Goal: Task Accomplishment & Management: Complete application form

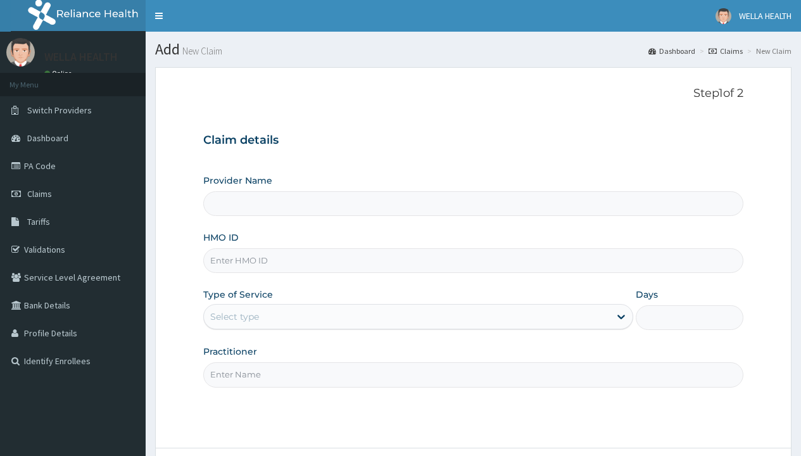
type input "WellaHealth(TELEMEDICINE)"
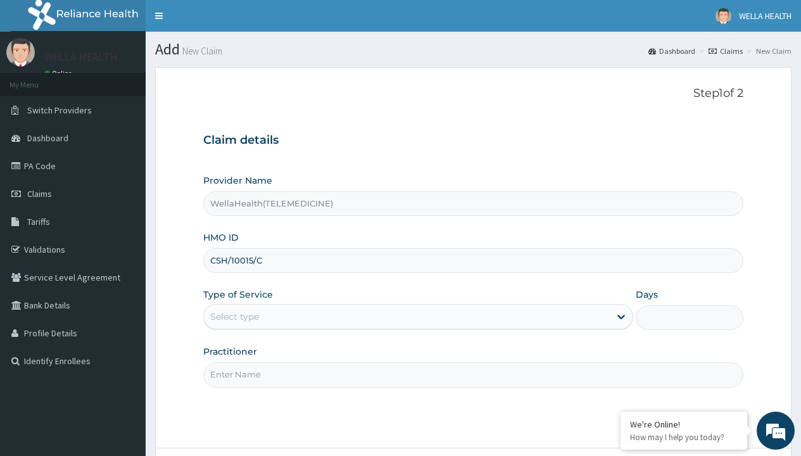
type input "CSH/10015/C"
type input "WellaHealth"
click at [234, 317] on div "Select type" at bounding box center [234, 316] width 49 height 13
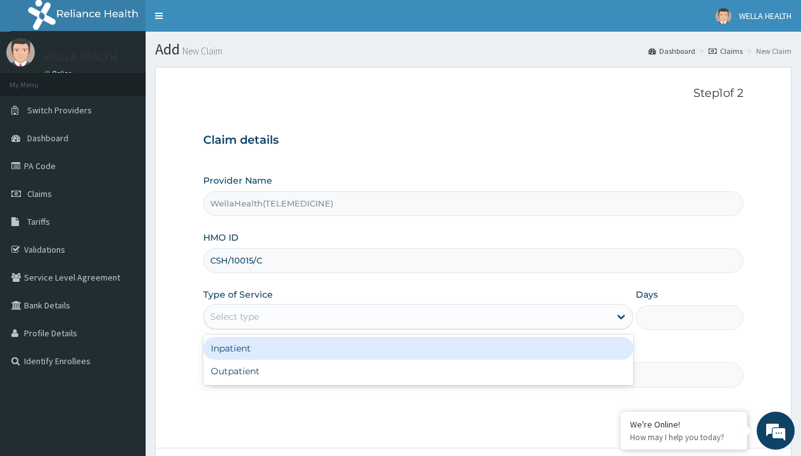
click at [418, 371] on div "Outpatient" at bounding box center [418, 371] width 430 height 23
type input "1"
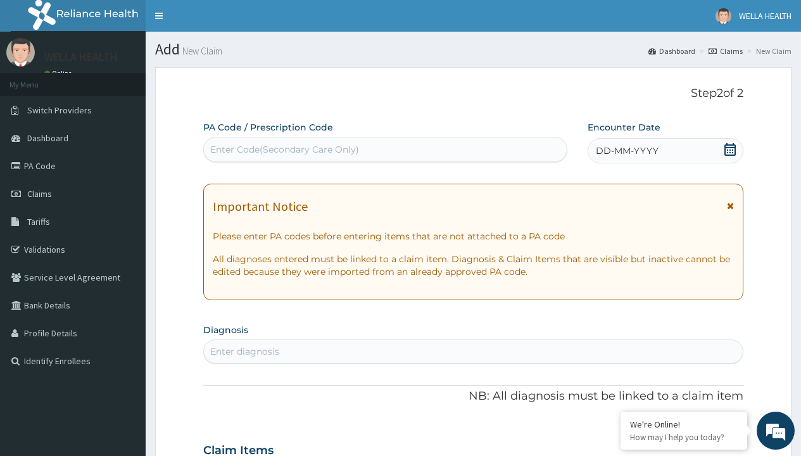
scroll to position [106, 0]
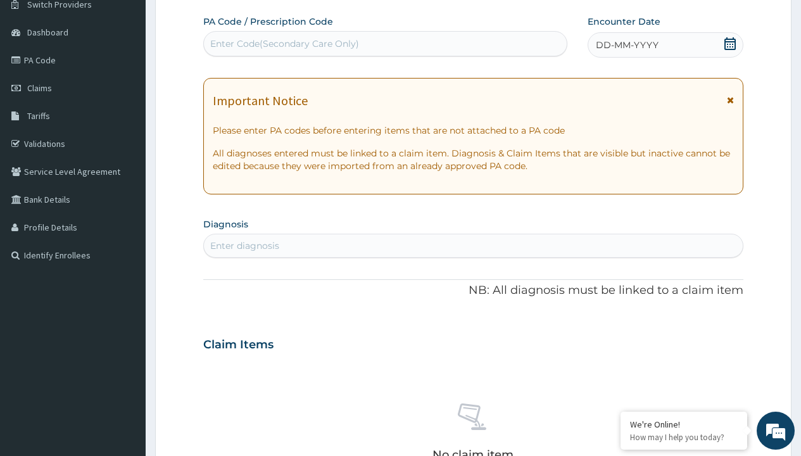
click at [626, 45] on span "DD-MM-YYYY" at bounding box center [627, 45] width 63 height 13
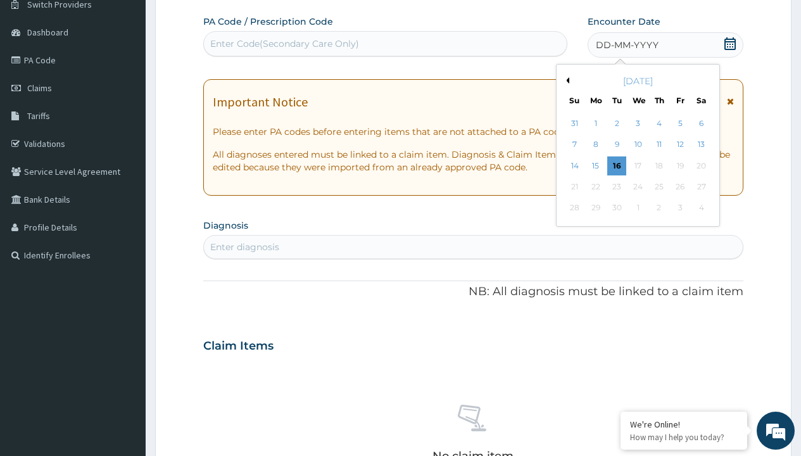
click at [565, 80] on button "Previous Month" at bounding box center [566, 80] width 6 height 6
click at [574, 187] on div "17" at bounding box center [574, 186] width 19 height 19
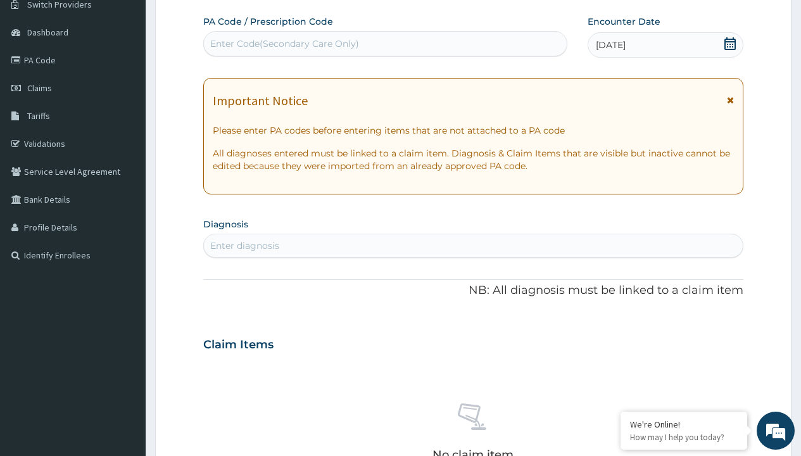
click at [284, 44] on div "Enter Code(Secondary Care Only)" at bounding box center [284, 43] width 149 height 13
type input "PR/62DDAE25"
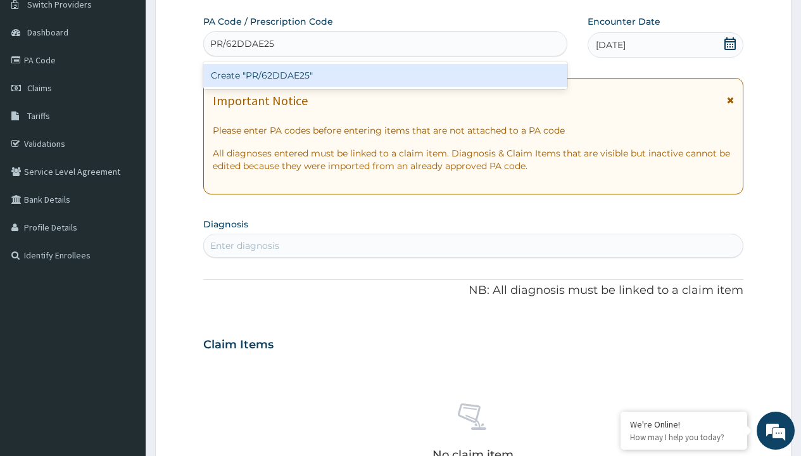
scroll to position [0, 0]
click at [385, 75] on div "Create "PR/62DDAE25"" at bounding box center [384, 75] width 363 height 23
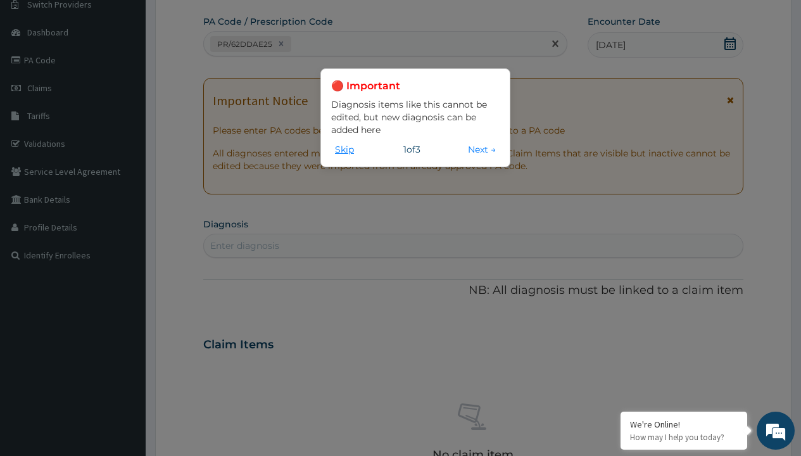
click at [344, 149] on button "Skip" at bounding box center [344, 149] width 27 height 14
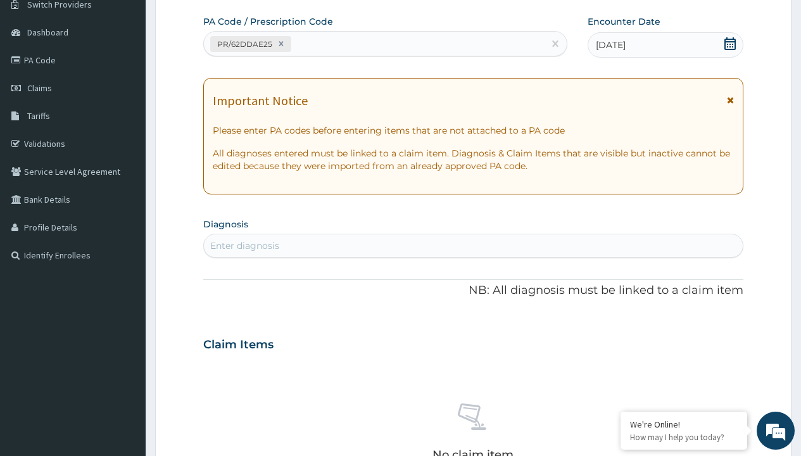
click at [244, 246] on div "Enter diagnosis" at bounding box center [244, 245] width 69 height 13
type input "prescription collected"
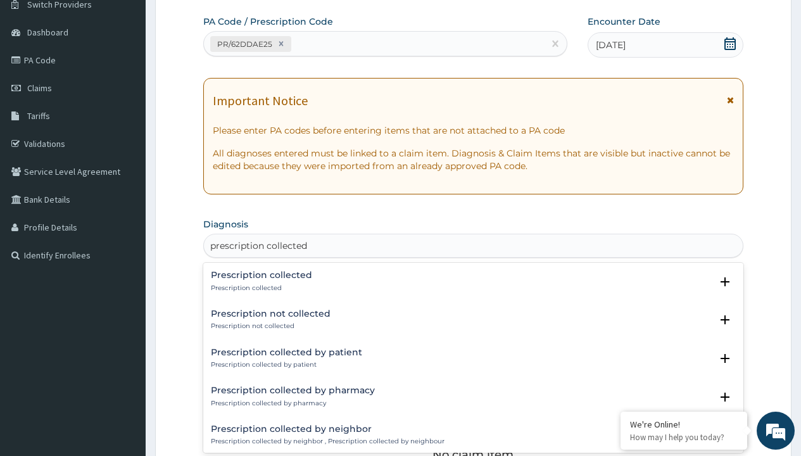
click at [260, 287] on p "Prescription collected" at bounding box center [261, 288] width 101 height 9
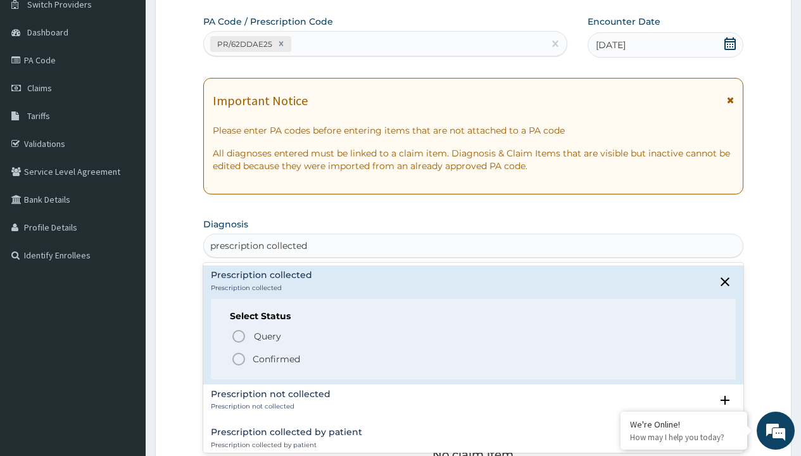
click at [276, 358] on p "Confirmed" at bounding box center [276, 359] width 47 height 13
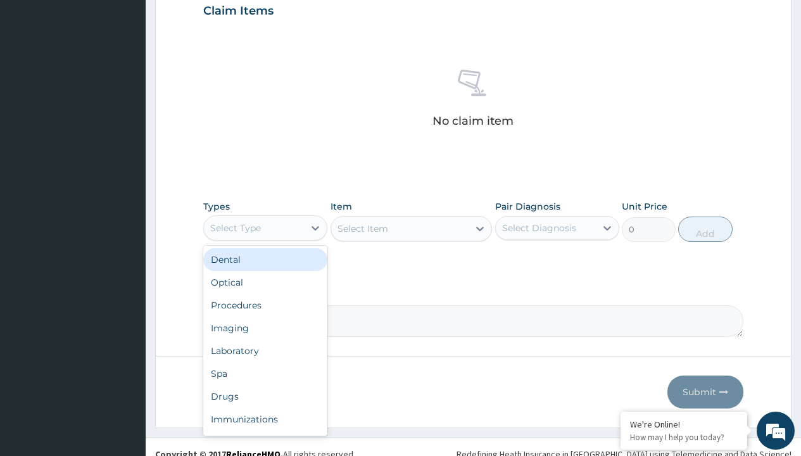
type input "procedures"
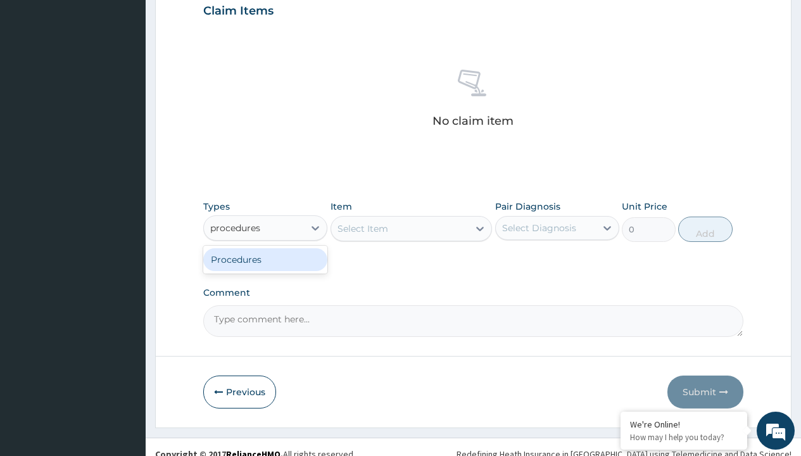
click at [265, 259] on div "Procedures" at bounding box center [265, 259] width 124 height 23
click at [362, 228] on div "Select Item" at bounding box center [362, 228] width 51 height 13
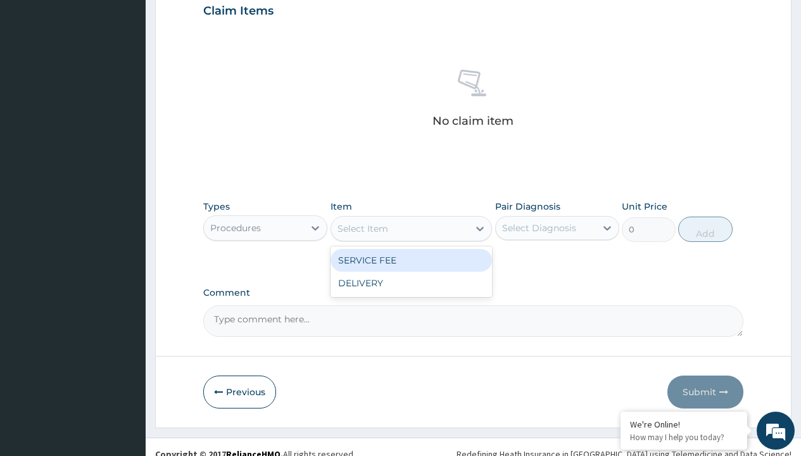
type input "service fee"
click at [411, 260] on div "SERVICE FEE" at bounding box center [411, 260] width 162 height 23
type input "100"
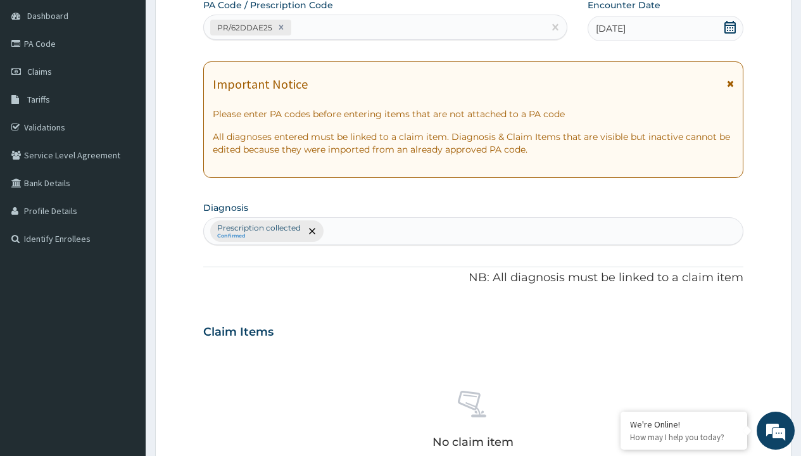
type input "prescription collected"
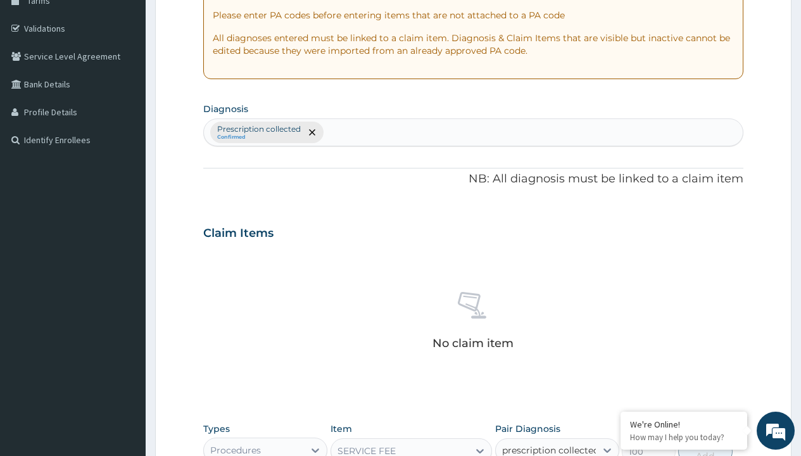
checkbox input "true"
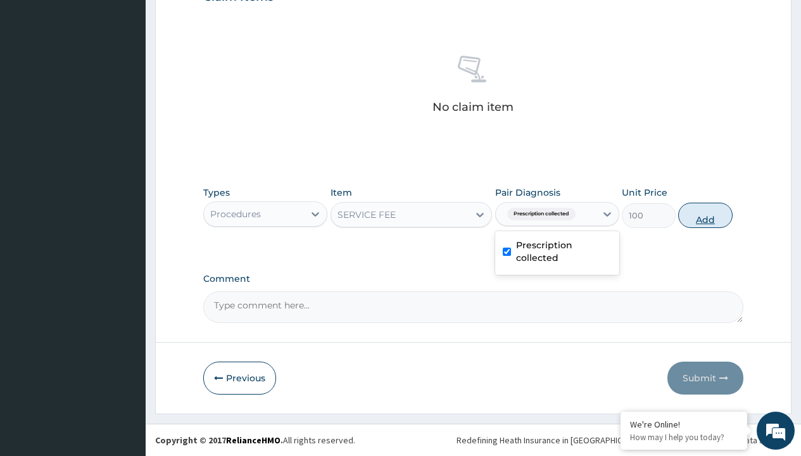
click at [705, 215] on button "Add" at bounding box center [705, 215] width 54 height 25
type input "0"
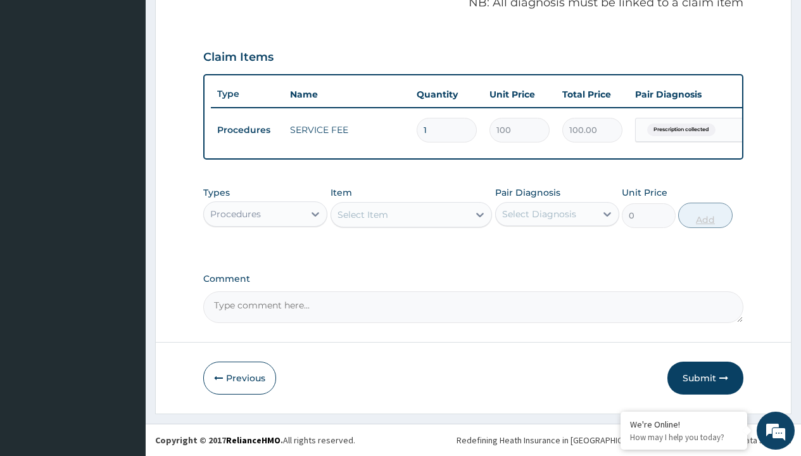
scroll to position [406, 0]
click at [236, 213] on div "Procedures" at bounding box center [235, 214] width 51 height 13
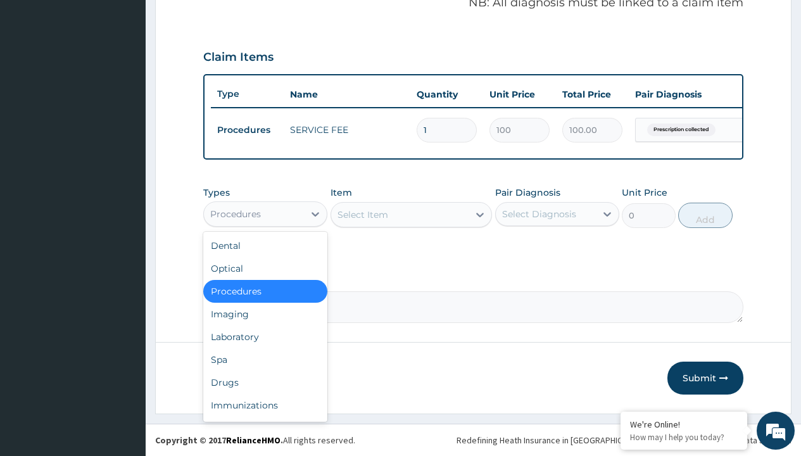
type input "drugs"
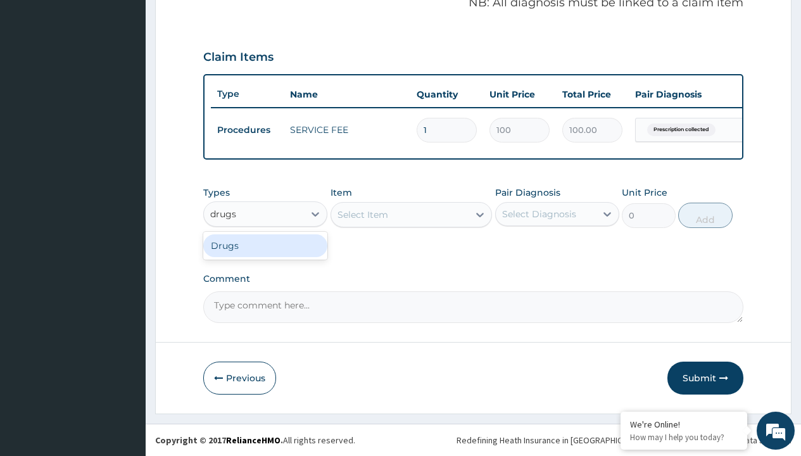
click at [265, 245] on div "Drugs" at bounding box center [265, 245] width 124 height 23
click at [362, 214] on div "Select Item" at bounding box center [411, 214] width 162 height 25
type input "1% hydrocortisone cream"
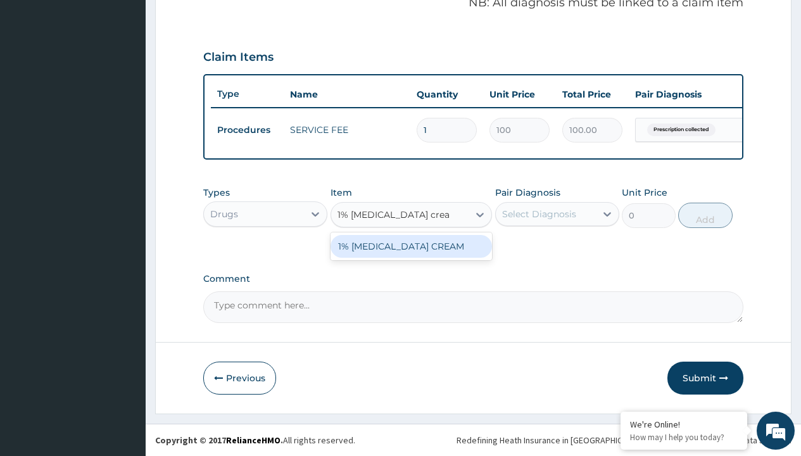
click at [411, 246] on div "1% HYDROCORTISONE CREAM" at bounding box center [411, 246] width 162 height 23
type input "2925"
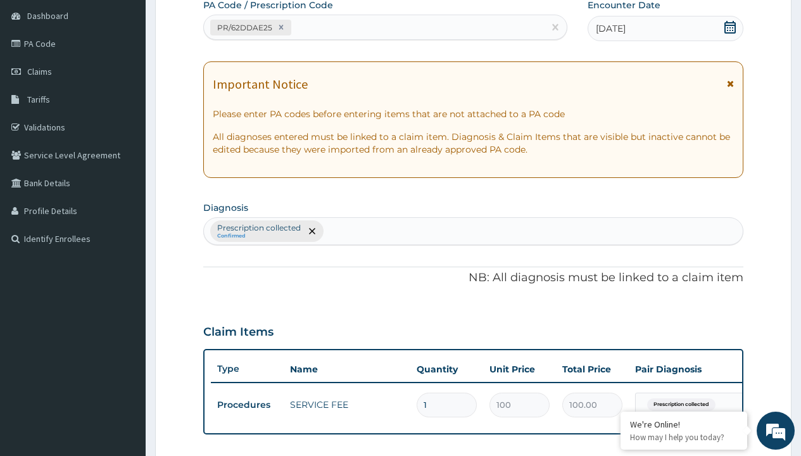
type input "prescription collected"
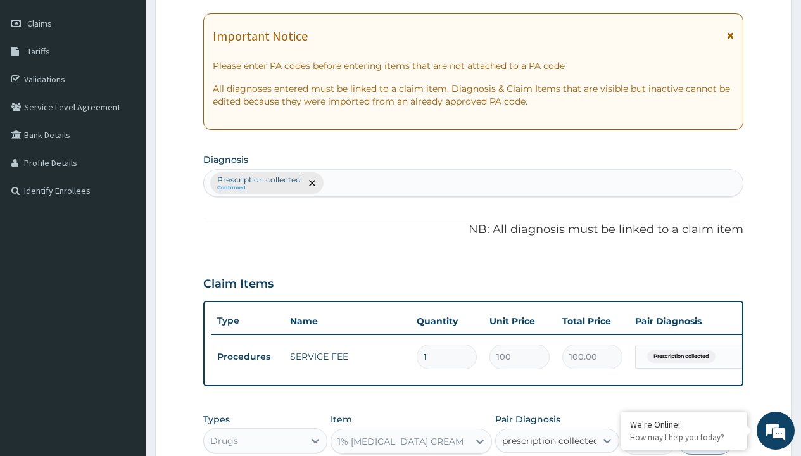
checkbox input "true"
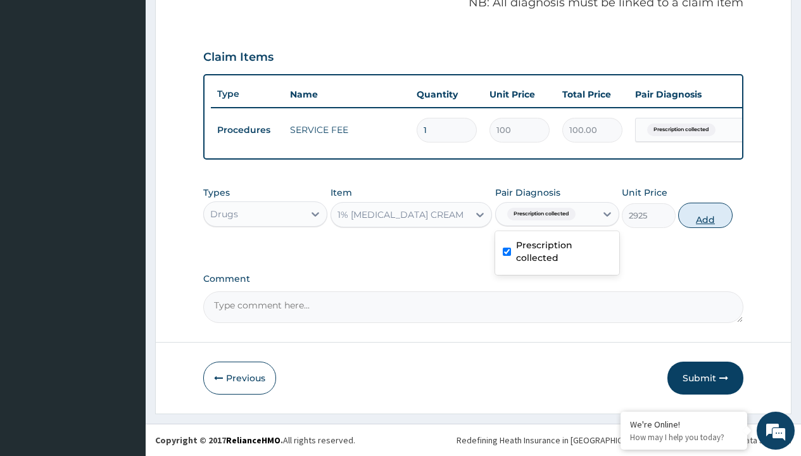
click at [705, 215] on button "Add" at bounding box center [705, 215] width 54 height 25
type input "0"
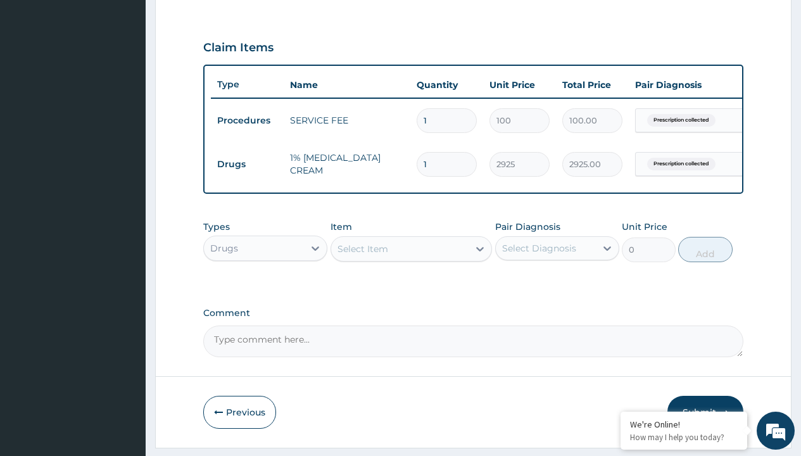
click at [247, 164] on td "Drugs" at bounding box center [247, 164] width 73 height 23
type input "drugs"
click at [265, 289] on div "Drugs" at bounding box center [265, 279] width 124 height 23
click at [362, 255] on div "Select Item" at bounding box center [362, 248] width 51 height 13
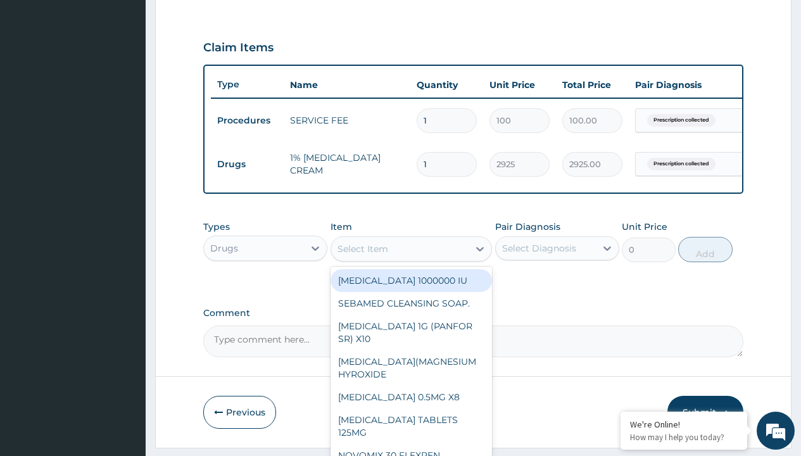
type input "cetirizine syrup"
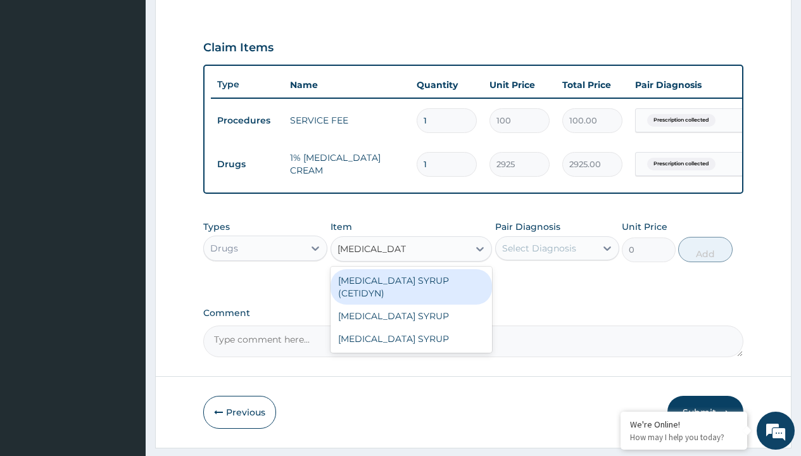
click at [411, 289] on div "CETIRIZINE SYRUP (CETIDYN)" at bounding box center [411, 286] width 162 height 35
type input "2200"
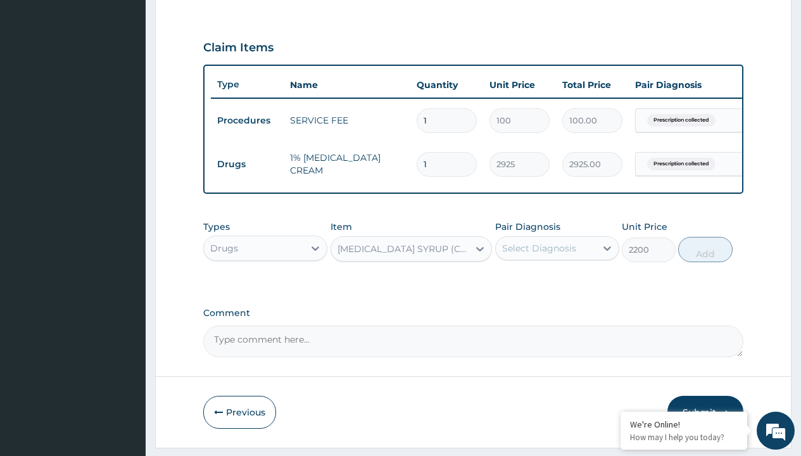
scroll to position [122, 0]
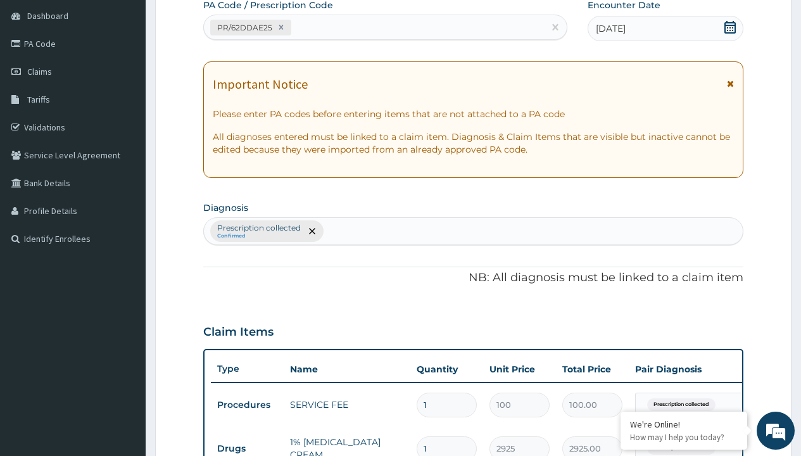
click at [258, 228] on p "Prescription collected" at bounding box center [259, 228] width 84 height 10
type input "prescription collected"
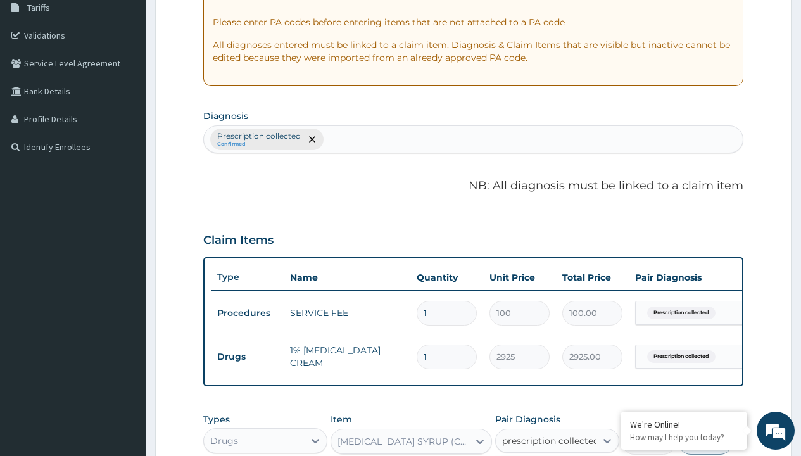
scroll to position [0, 0]
checkbox input "true"
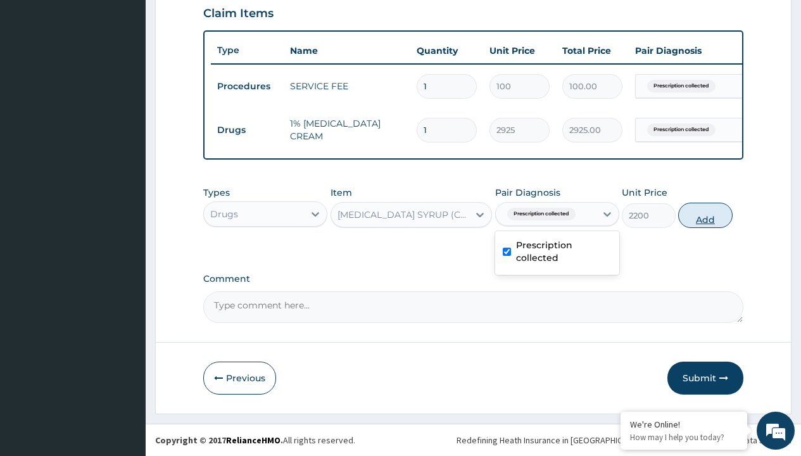
click at [705, 215] on button "Add" at bounding box center [705, 215] width 54 height 25
type input "0"
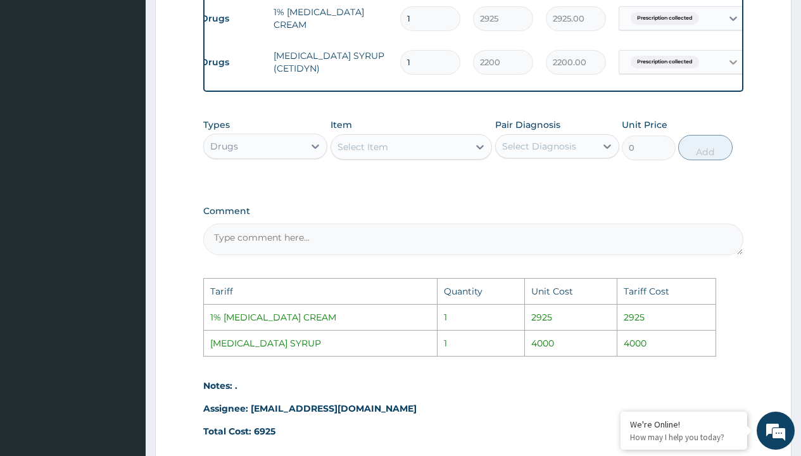
scroll to position [0, 96]
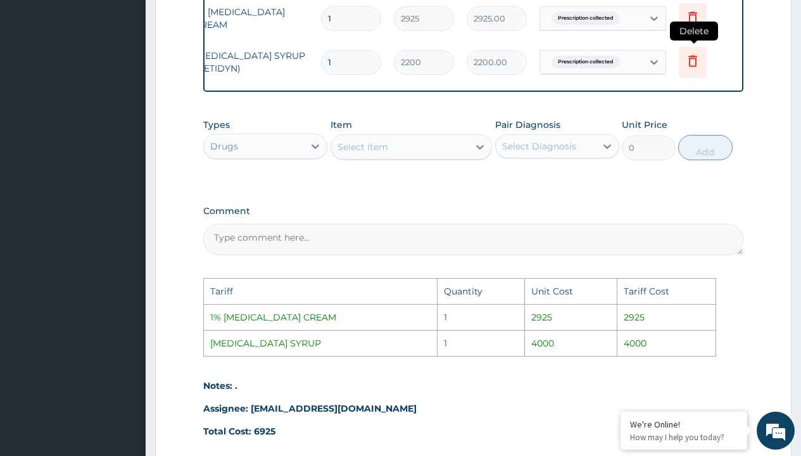
click at [693, 66] on icon at bounding box center [692, 60] width 9 height 11
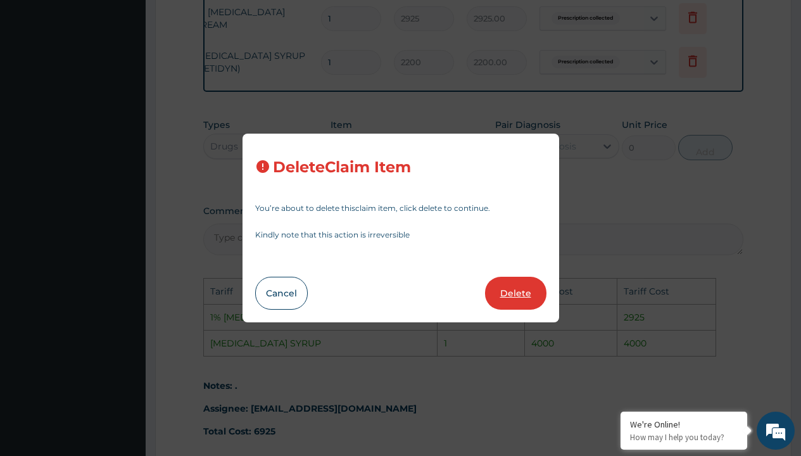
click at [519, 301] on button "Delete" at bounding box center [515, 293] width 61 height 33
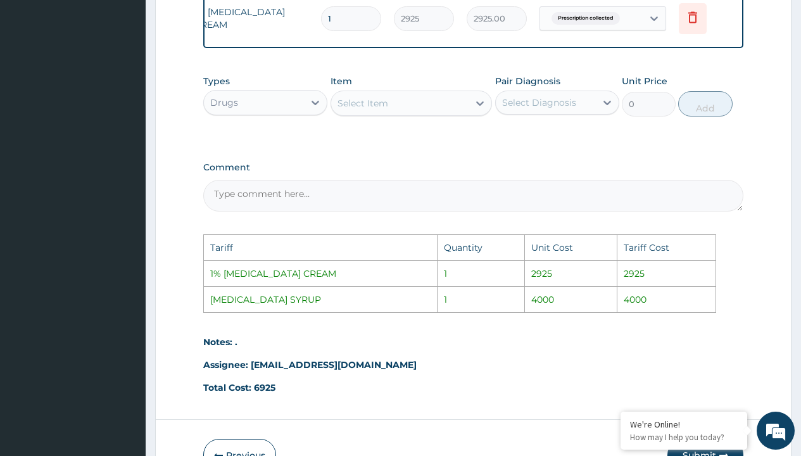
click at [396, 113] on div "Select Item" at bounding box center [400, 103] width 138 height 20
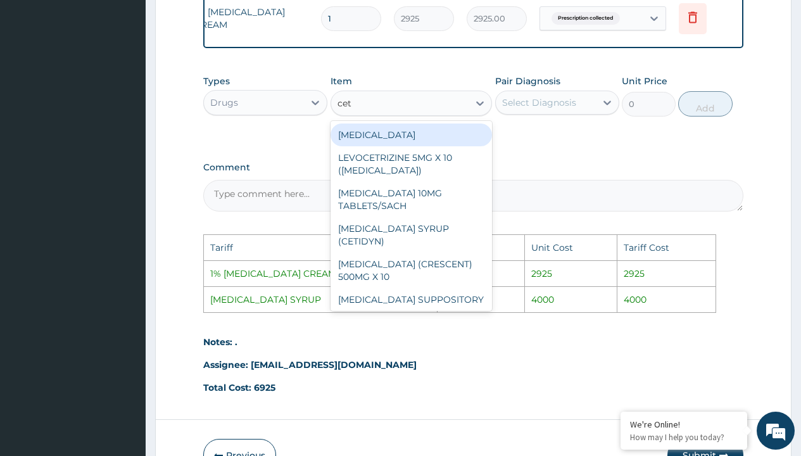
type input "ceti"
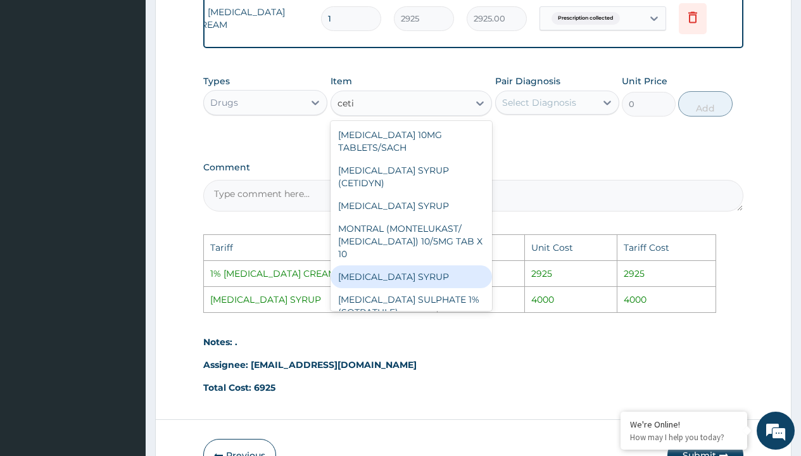
click at [429, 272] on div "[MEDICAL_DATA] SYRUP" at bounding box center [411, 276] width 162 height 23
type input "4000"
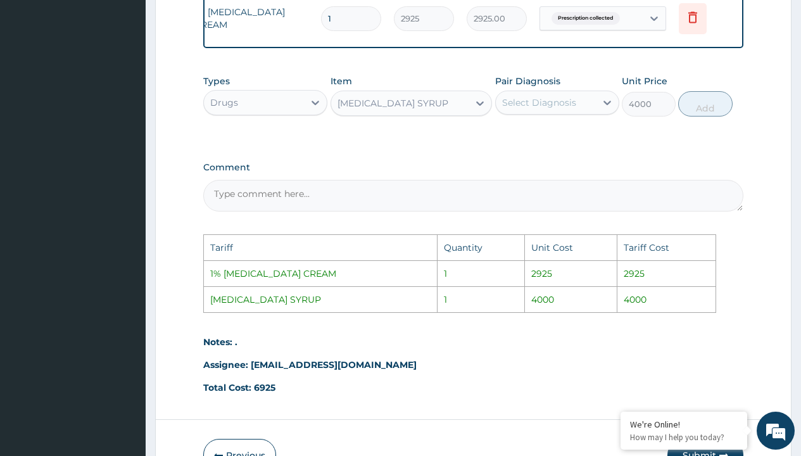
click at [560, 113] on div "Select Diagnosis" at bounding box center [546, 102] width 100 height 20
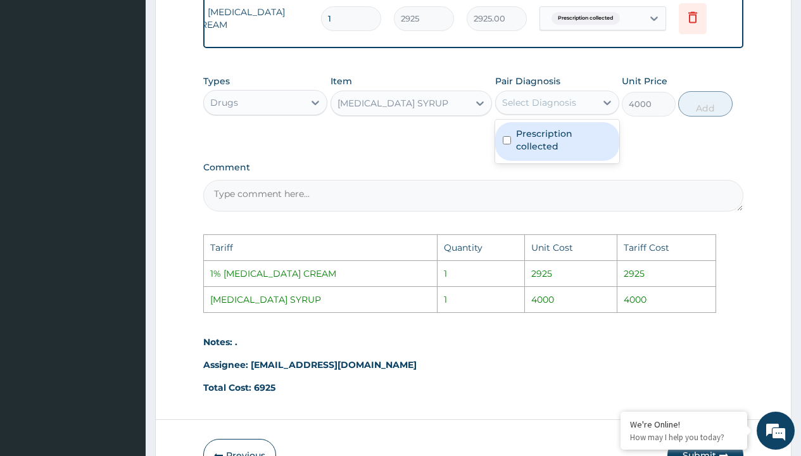
click at [565, 142] on label "Prescription collected" at bounding box center [564, 139] width 96 height 25
checkbox input "true"
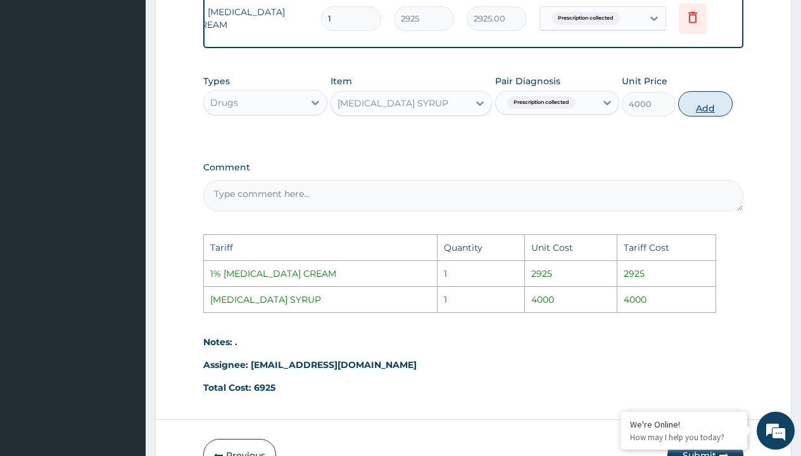
click at [696, 116] on button "Add" at bounding box center [705, 103] width 54 height 25
type input "0"
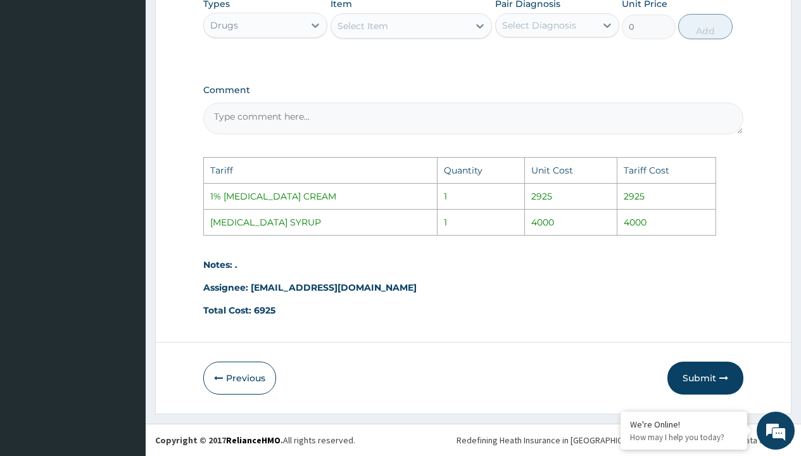
scroll to position [682, 0]
click at [705, 380] on button "Submit" at bounding box center [705, 377] width 76 height 33
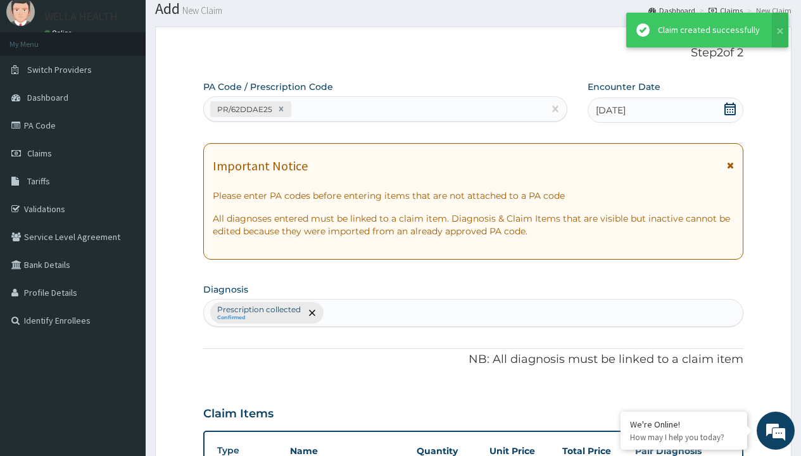
scroll to position [494, 0]
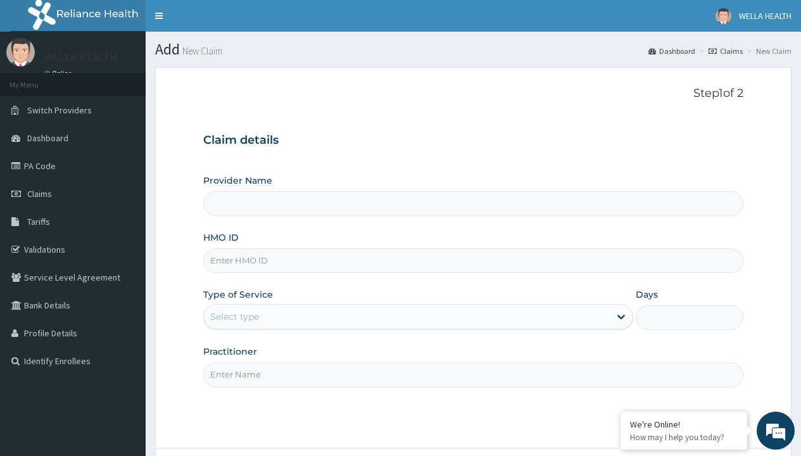
type input "WellaHealth(TELEMEDICINE)"
type input "EKI/10340/D"
type input "WellaHealth"
click at [234, 317] on div "Select type" at bounding box center [234, 316] width 49 height 13
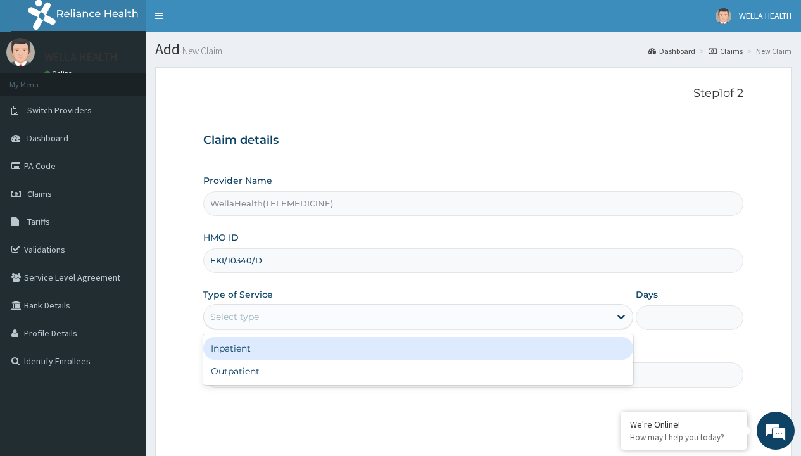
click at [418, 371] on div "Outpatient" at bounding box center [418, 371] width 430 height 23
type input "1"
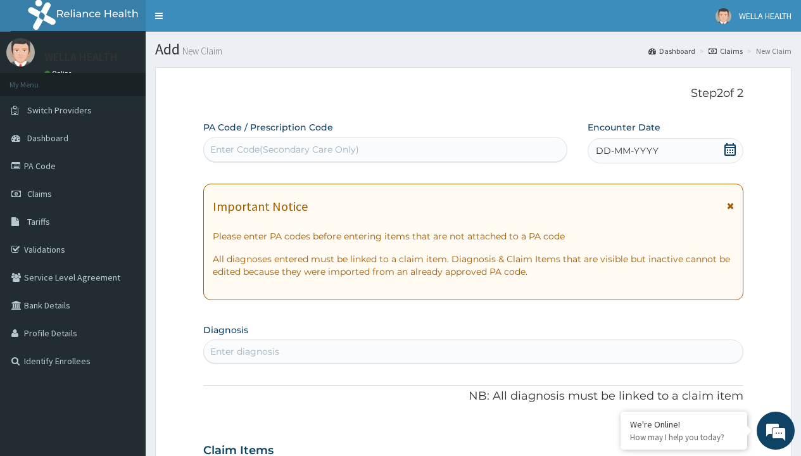
scroll to position [106, 0]
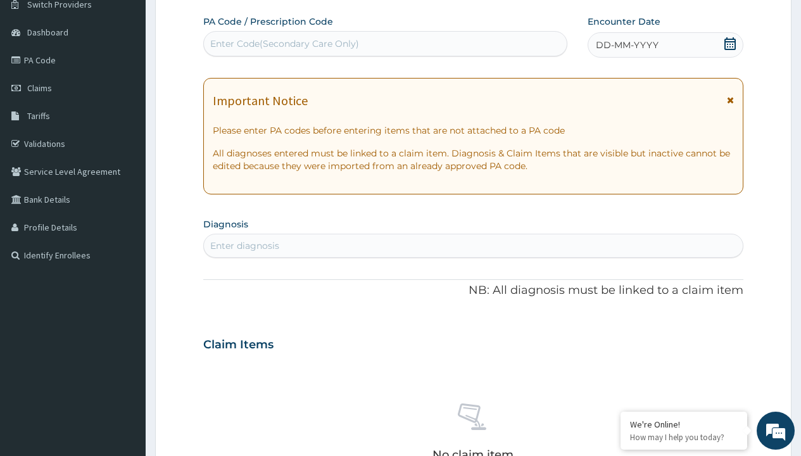
click at [626, 45] on span "DD-MM-YYYY" at bounding box center [627, 45] width 63 height 13
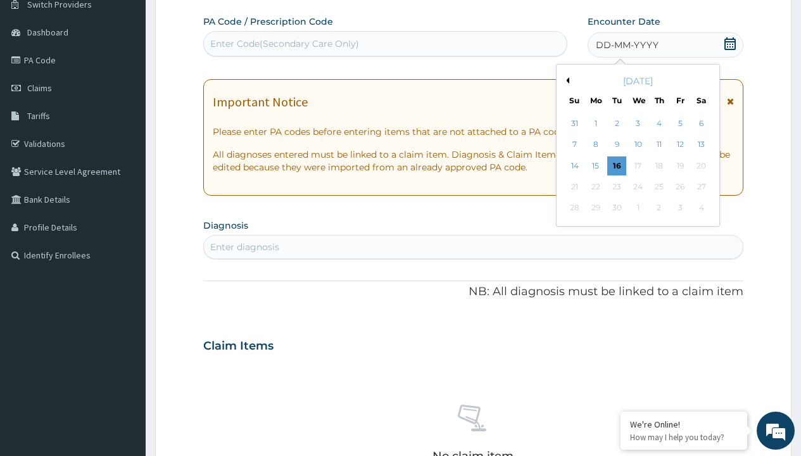
click at [565, 80] on button "Previous Month" at bounding box center [566, 80] width 6 height 6
click at [574, 187] on div "17" at bounding box center [574, 186] width 19 height 19
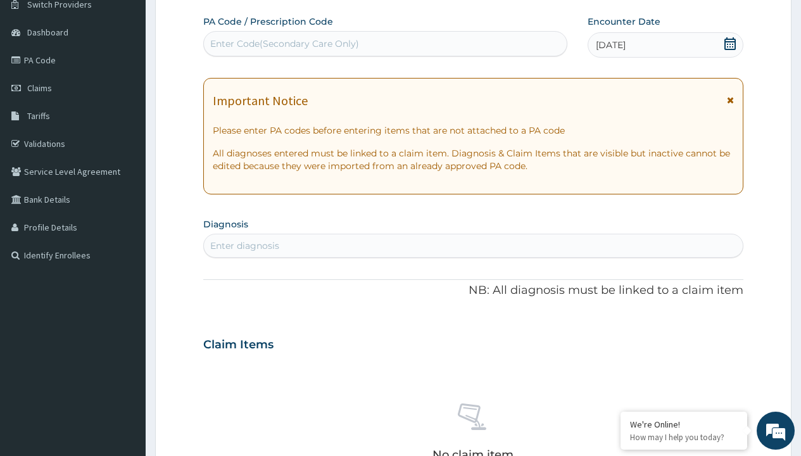
scroll to position [0, 0]
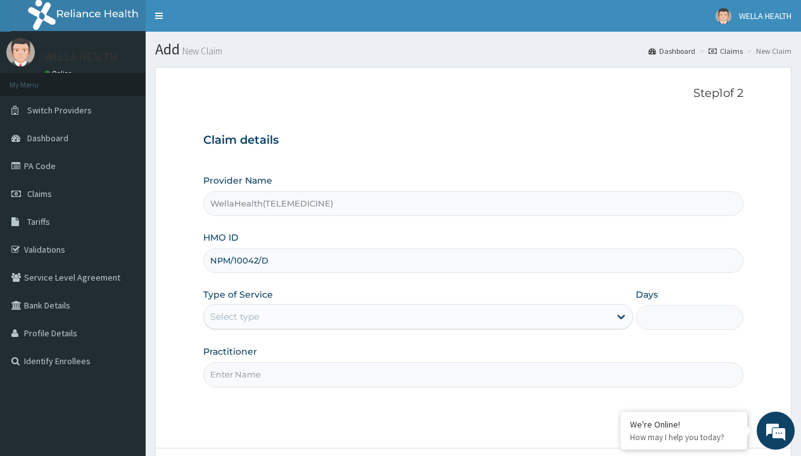
type input "NPM/10042/D"
type input "WellaHealth"
click at [234, 317] on div "Select type" at bounding box center [234, 316] width 49 height 13
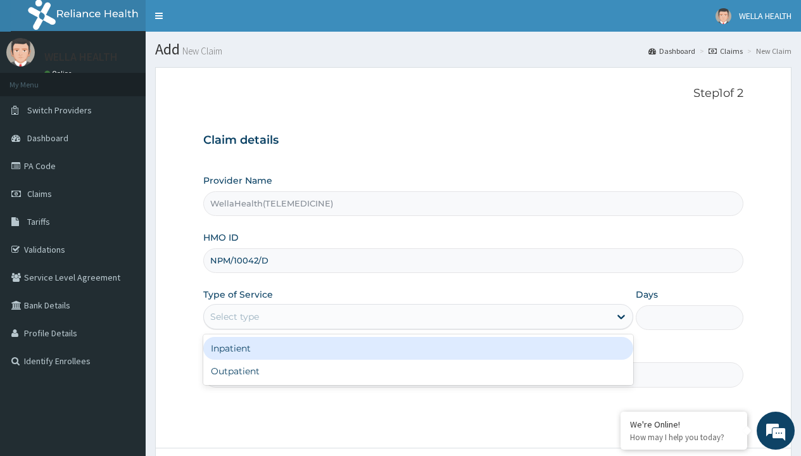
click at [418, 371] on div "Outpatient" at bounding box center [418, 371] width 430 height 23
type input "1"
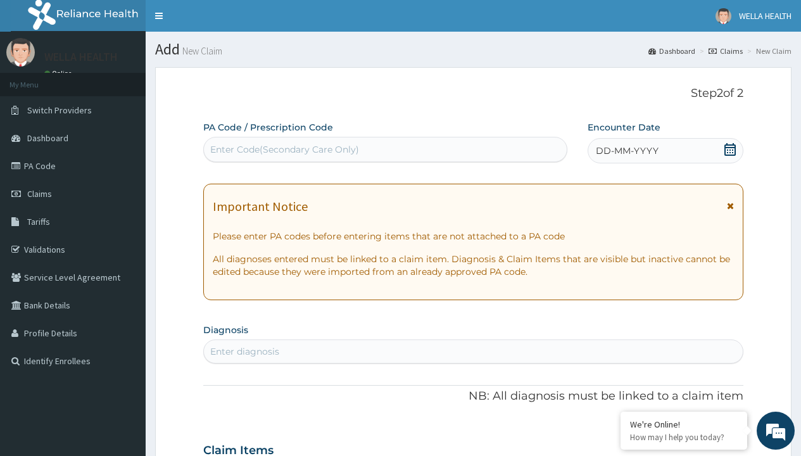
scroll to position [106, 0]
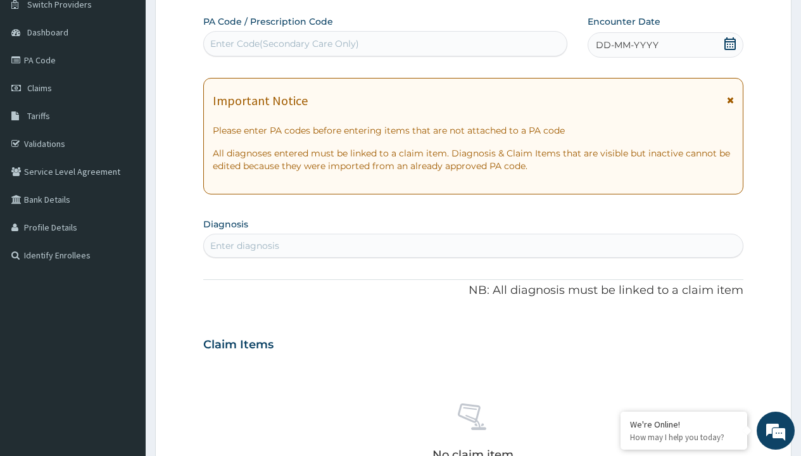
click at [626, 45] on span "DD-MM-YYYY" at bounding box center [627, 45] width 63 height 13
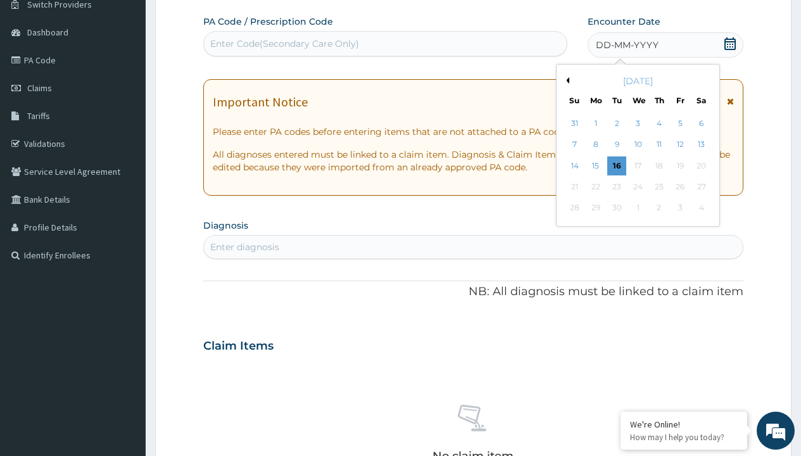
click at [565, 80] on button "Previous Month" at bounding box center [566, 80] width 6 height 6
click at [574, 187] on div "17" at bounding box center [574, 186] width 19 height 19
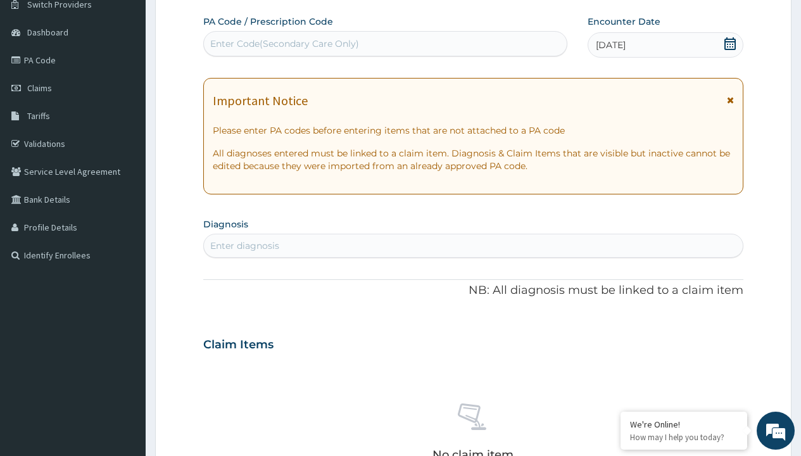
click at [284, 44] on div "Enter Code(Secondary Care Only)" at bounding box center [284, 43] width 149 height 13
type input "PR/64D3C703"
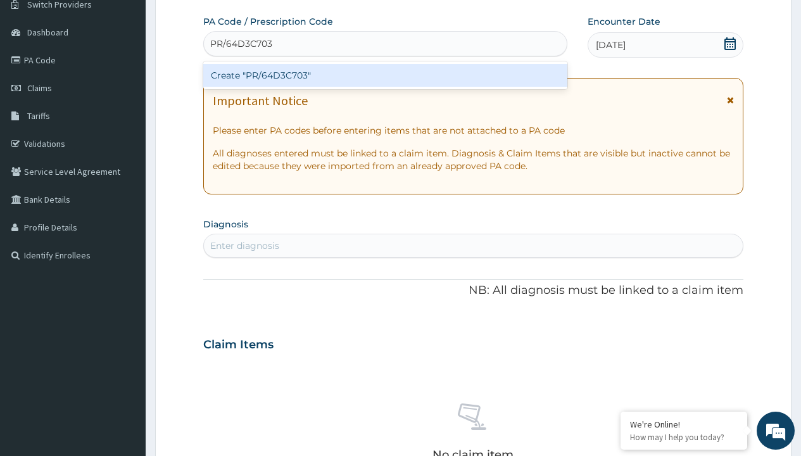
scroll to position [0, 0]
click at [385, 75] on div "Create "PR/64D3C703"" at bounding box center [384, 75] width 363 height 23
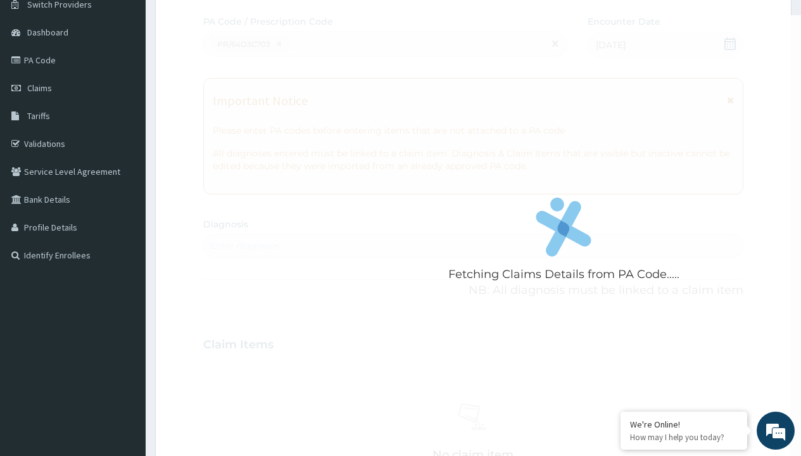
click at [244, 246] on div "Enter diagnosis" at bounding box center [244, 245] width 69 height 13
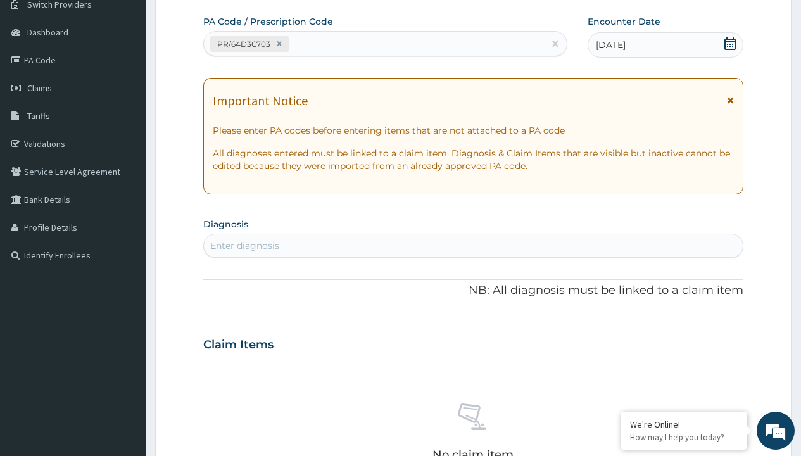
type input "prescription collected"
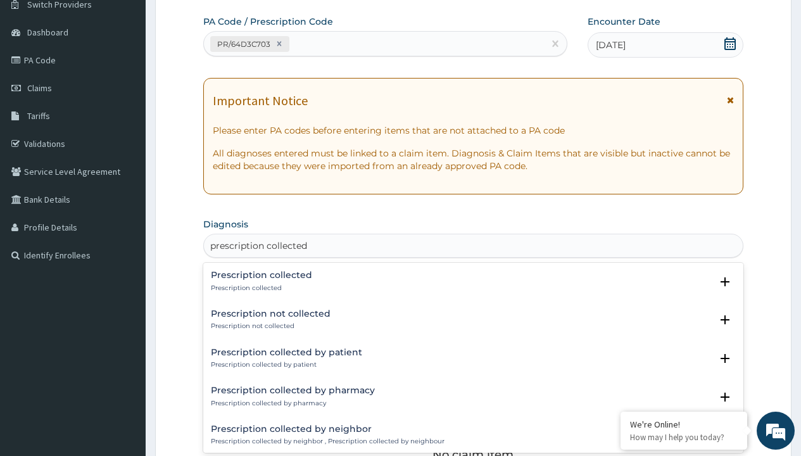
click at [260, 287] on p "Prescription collected" at bounding box center [261, 288] width 101 height 9
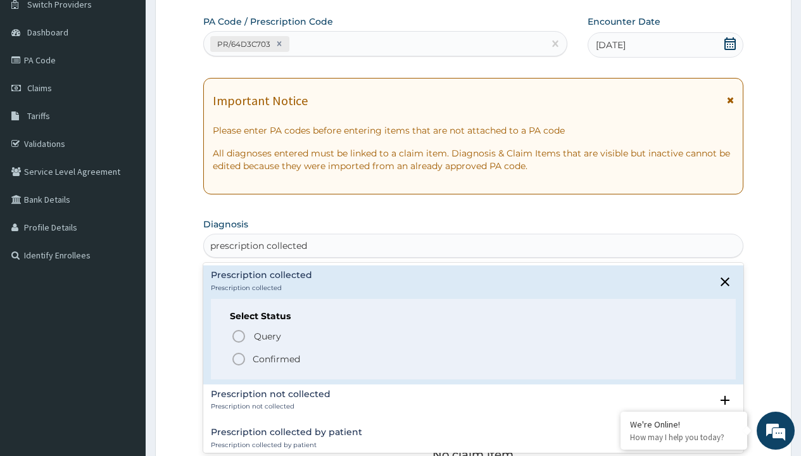
click at [276, 358] on p "Confirmed" at bounding box center [276, 359] width 47 height 13
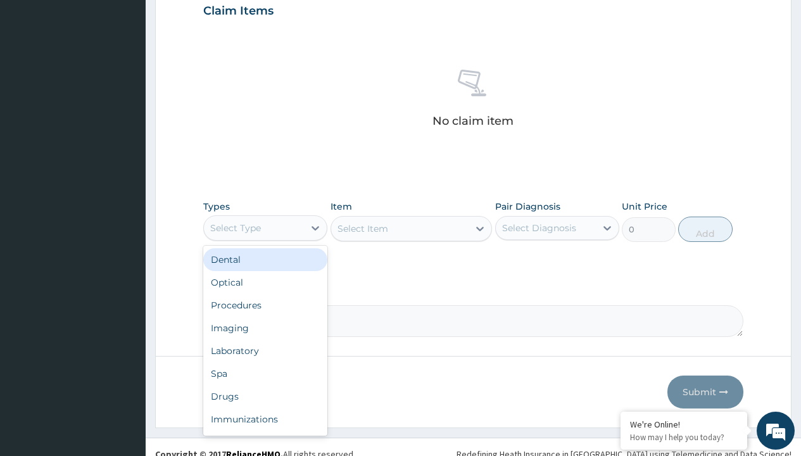
type input "procedures"
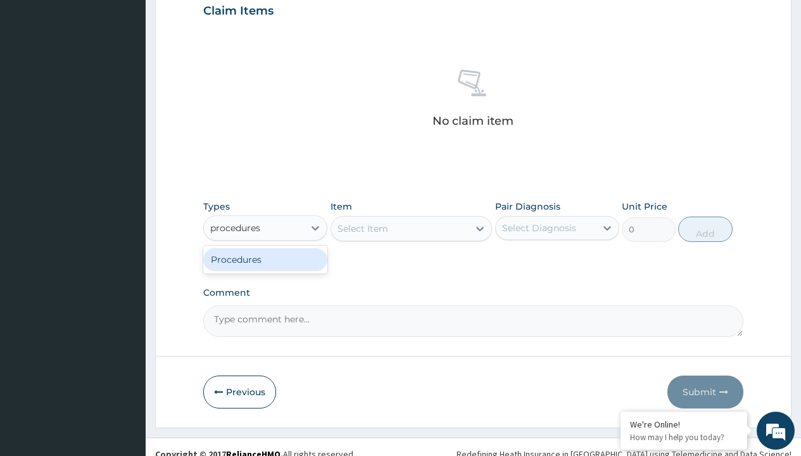
click at [265, 259] on div "Procedures" at bounding box center [265, 259] width 124 height 23
click at [362, 228] on div "Select Item" at bounding box center [362, 228] width 51 height 13
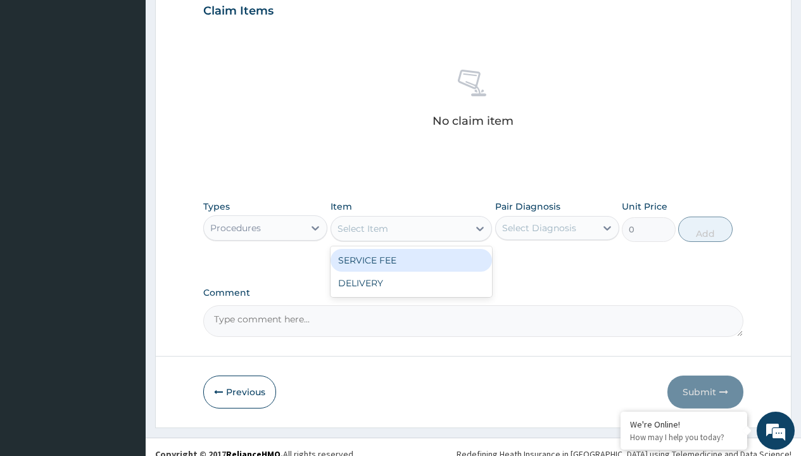
type input "service fee"
click at [411, 260] on div "SERVICE FEE" at bounding box center [411, 260] width 162 height 23
type input "100"
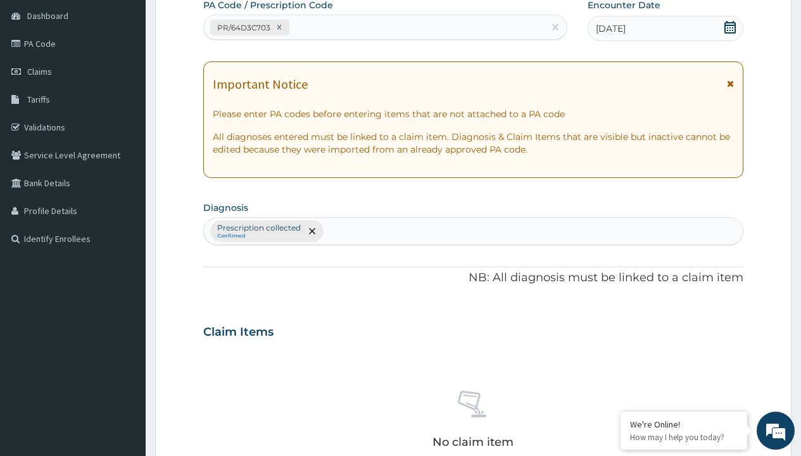
click at [258, 228] on p "Prescription collected" at bounding box center [259, 228] width 84 height 10
type input "prescription collected"
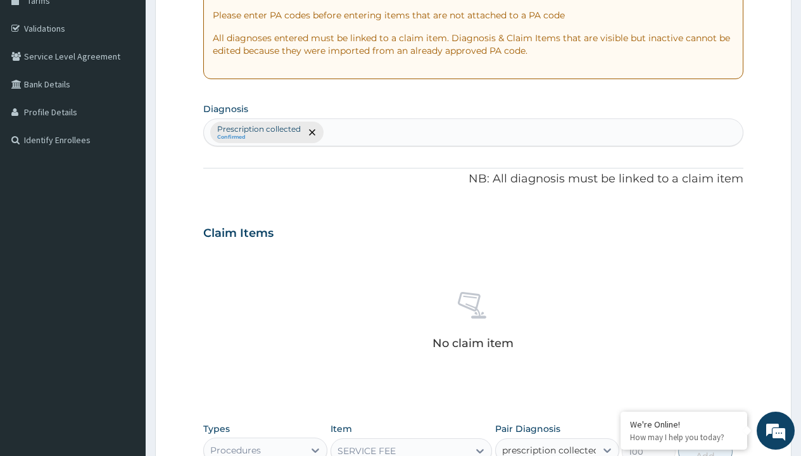
checkbox input "true"
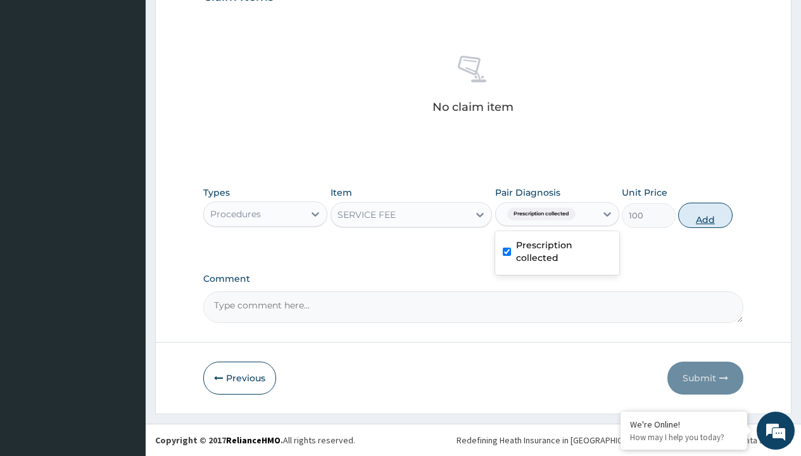
click at [705, 215] on button "Add" at bounding box center [705, 215] width 54 height 25
type input "0"
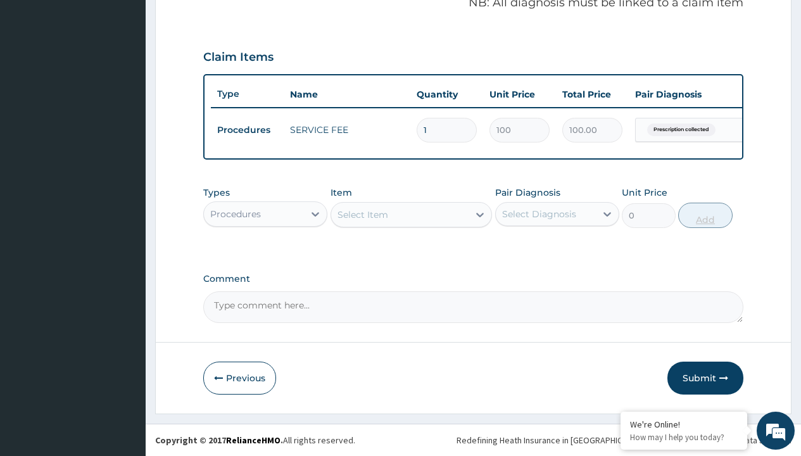
scroll to position [406, 0]
click at [236, 213] on div "Procedures" at bounding box center [235, 214] width 51 height 13
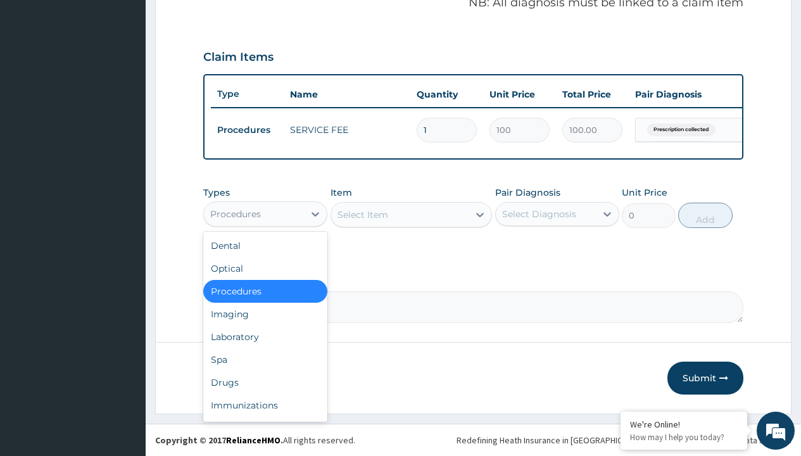
type input "drugs"
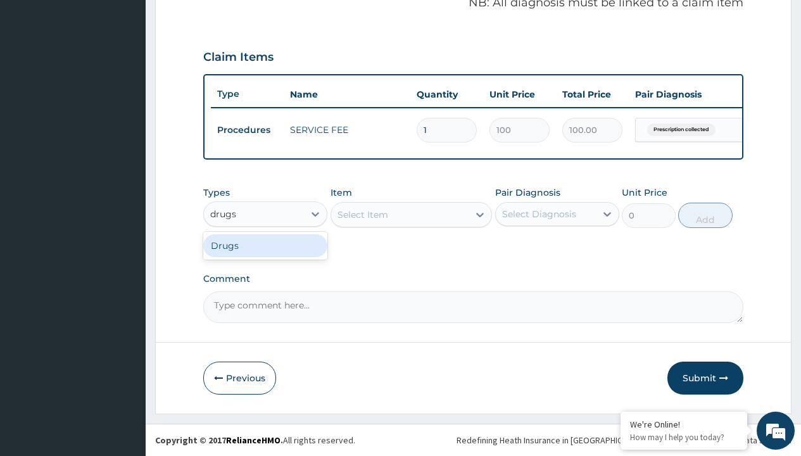
scroll to position [0, 0]
click at [265, 245] on div "Drugs" at bounding box center [265, 245] width 124 height 23
click at [362, 214] on div "Select Item" at bounding box center [411, 214] width 162 height 25
type input "amatem softgel forte tablets 80/480/pack"
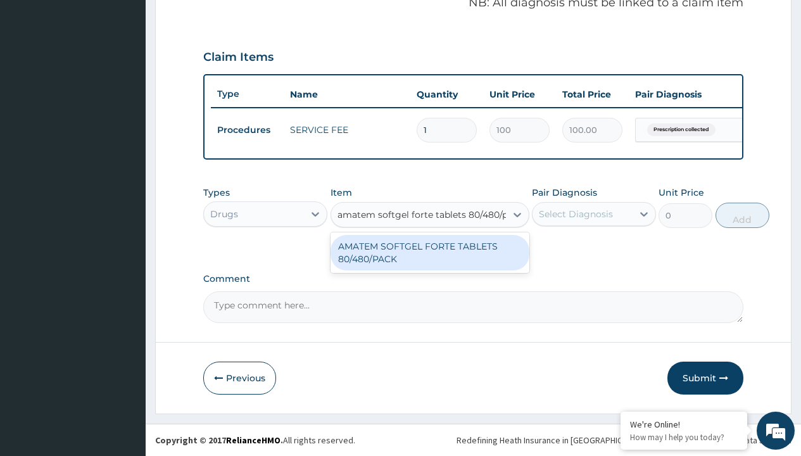
click at [429, 252] on div "AMATEM SOFTGEL FORTE TABLETS 80/480/PACK" at bounding box center [429, 252] width 199 height 35
type input "601.7000122070312"
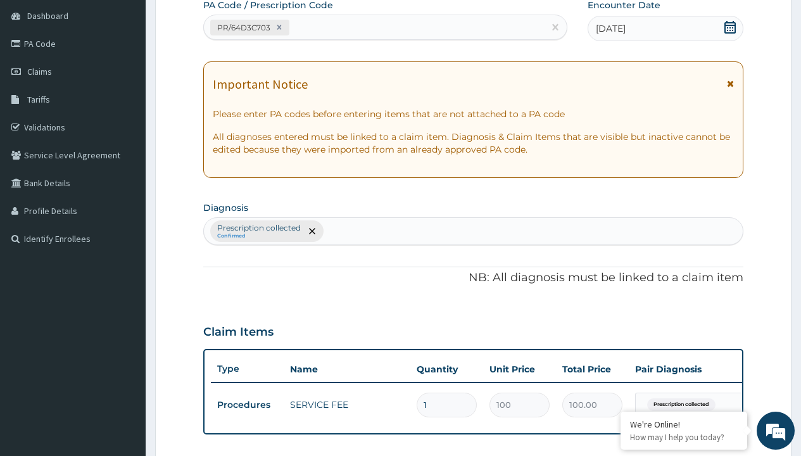
type input "prescription collected"
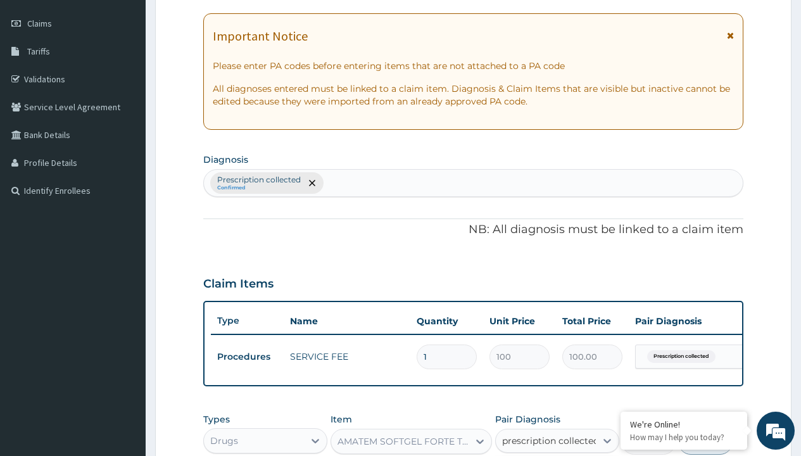
checkbox input "true"
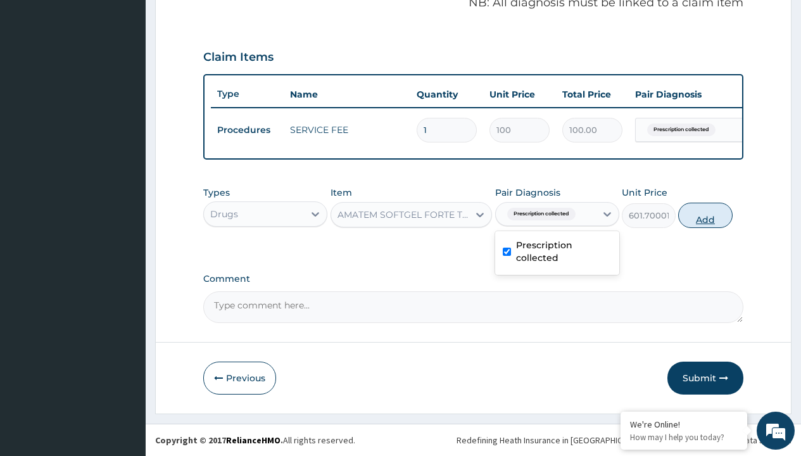
click at [705, 215] on button "Add" at bounding box center [705, 215] width 54 height 25
type input "0"
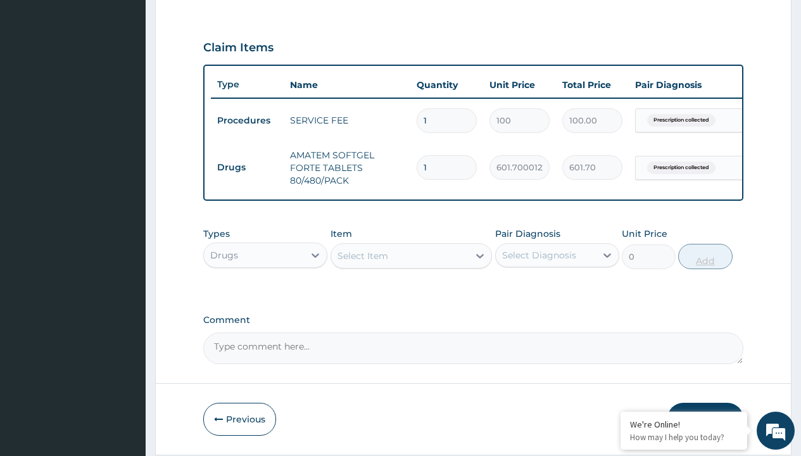
type input "6"
type input "3610.20"
type input "6"
click at [247, 167] on td "Drugs" at bounding box center [247, 167] width 73 height 23
type input "drugs"
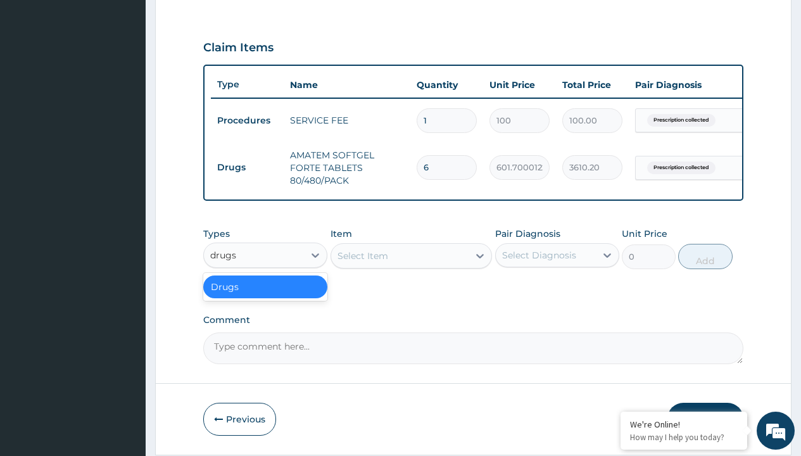
scroll to position [0, 0]
click at [265, 296] on div "Drugs" at bounding box center [265, 286] width 124 height 23
click at [362, 262] on div "Select Item" at bounding box center [362, 255] width 51 height 13
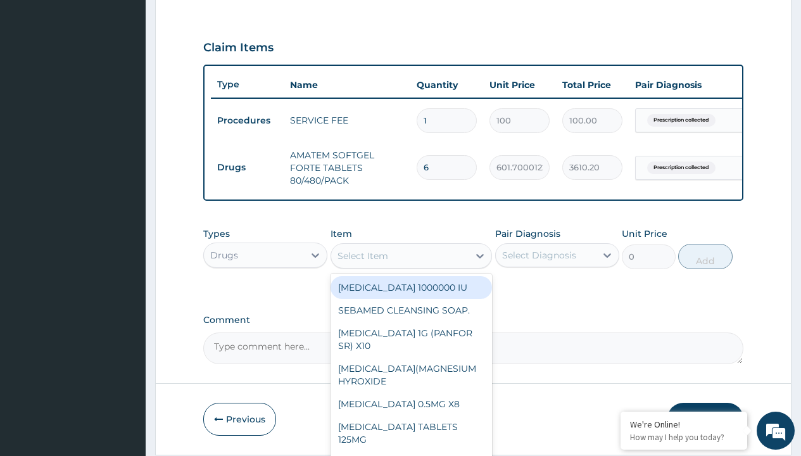
type input "panadol 500mg tab x 10"
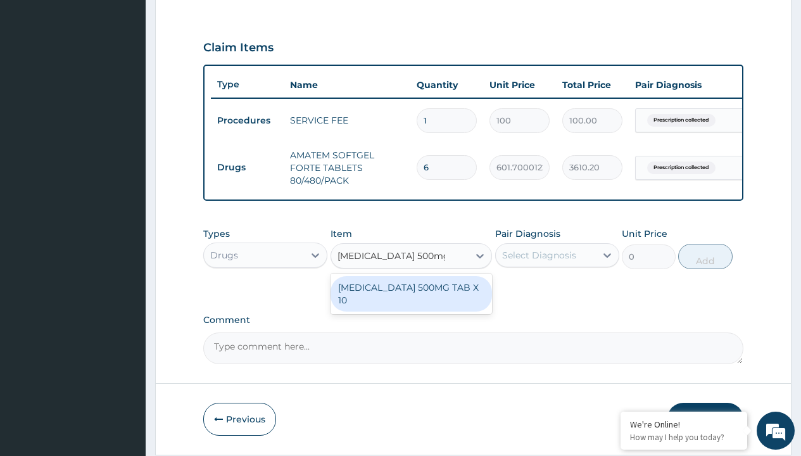
click at [411, 296] on div "PANADOL 500MG TAB X 10" at bounding box center [411, 293] width 162 height 35
type input "1800"
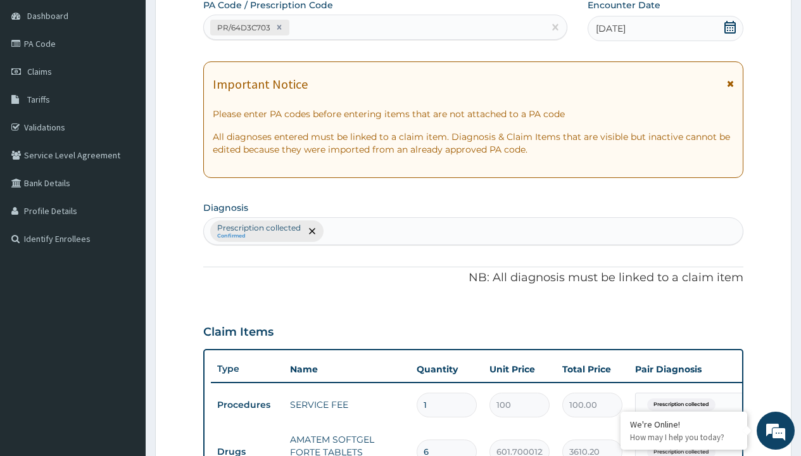
type input "prescription collected"
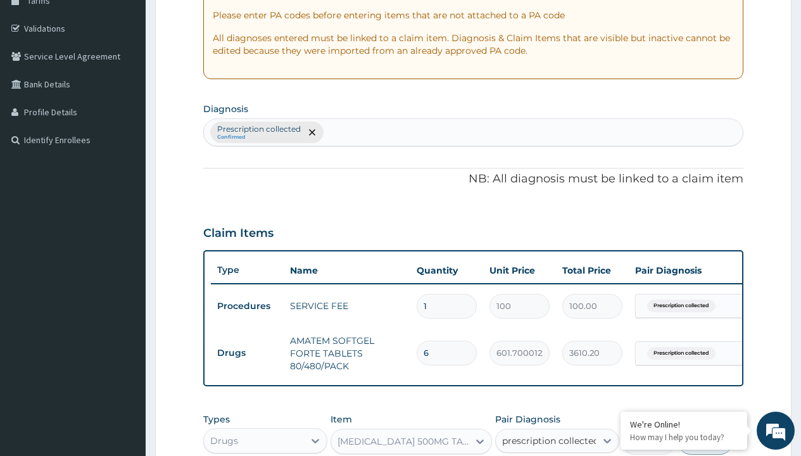
checkbox input "true"
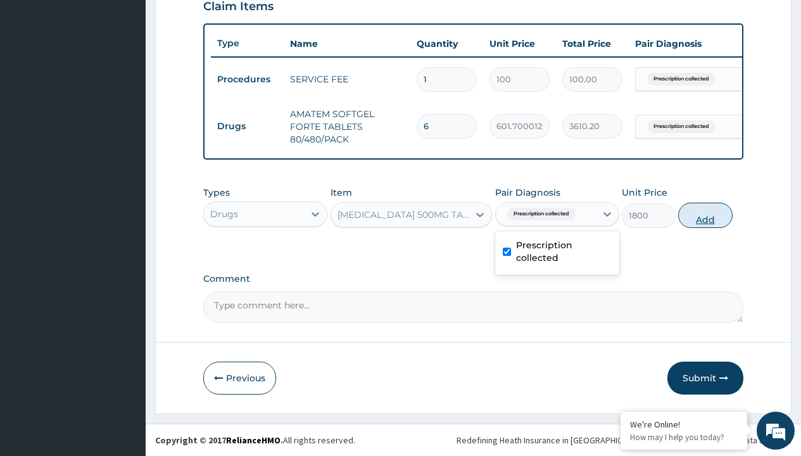
click at [705, 215] on button "Add" at bounding box center [705, 215] width 54 height 25
type input "0"
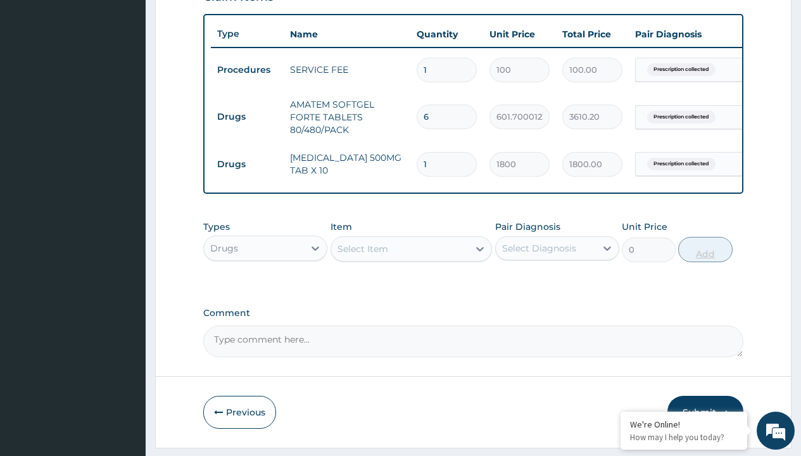
type input "20"
type input "36000.00"
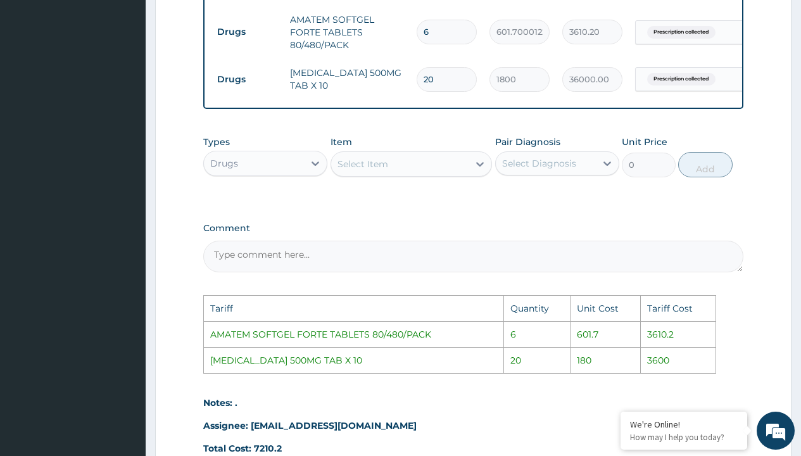
scroll to position [522, 0]
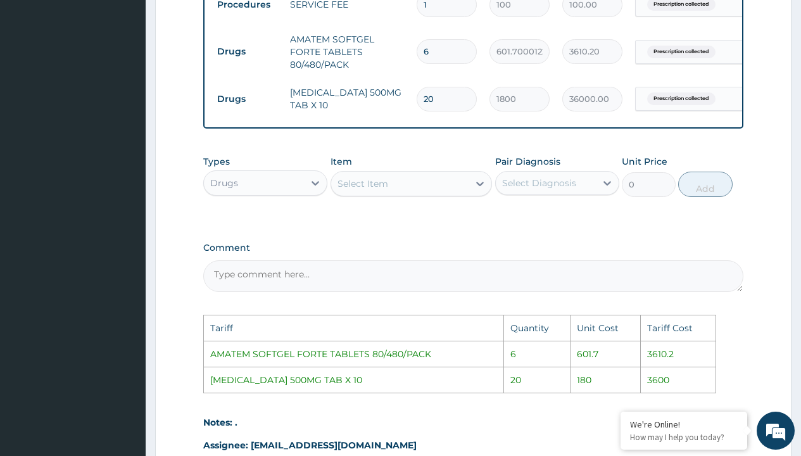
type input "2"
type input "3600.00"
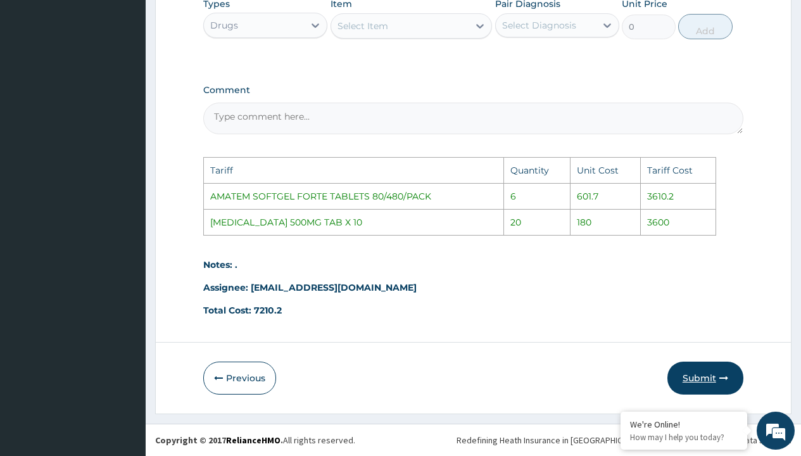
type input "2"
click at [699, 375] on button "Submit" at bounding box center [705, 377] width 76 height 33
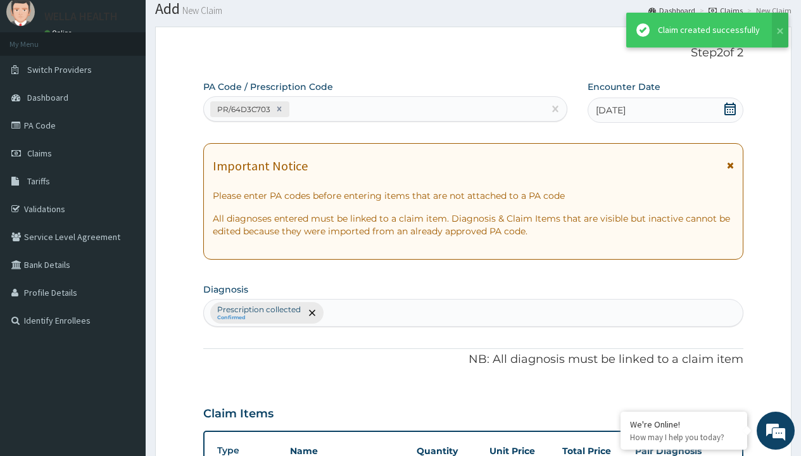
scroll to position [501, 0]
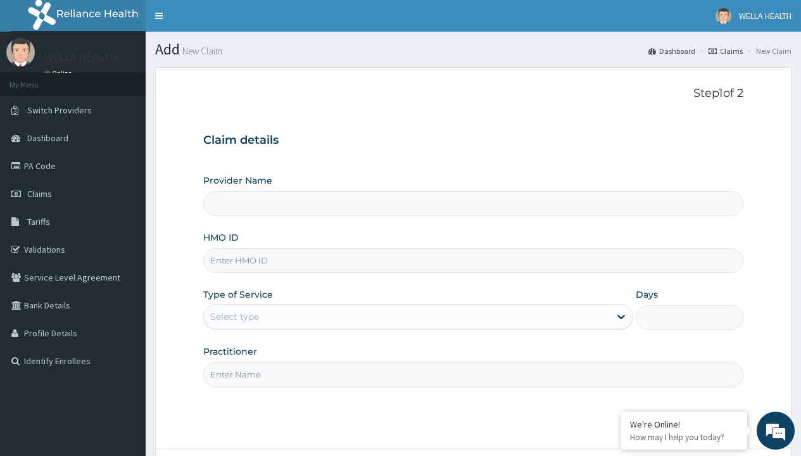
type input "WellaHealth(TELEMEDICINE)"
type input "OHT/12431/A"
type input "WellaHealth"
click at [234, 317] on div "Select type" at bounding box center [234, 316] width 49 height 13
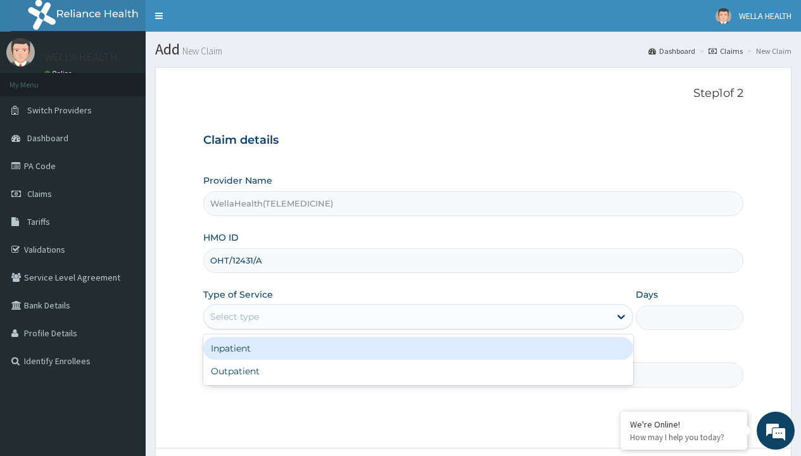
click at [418, 371] on div "Outpatient" at bounding box center [418, 371] width 430 height 23
type input "1"
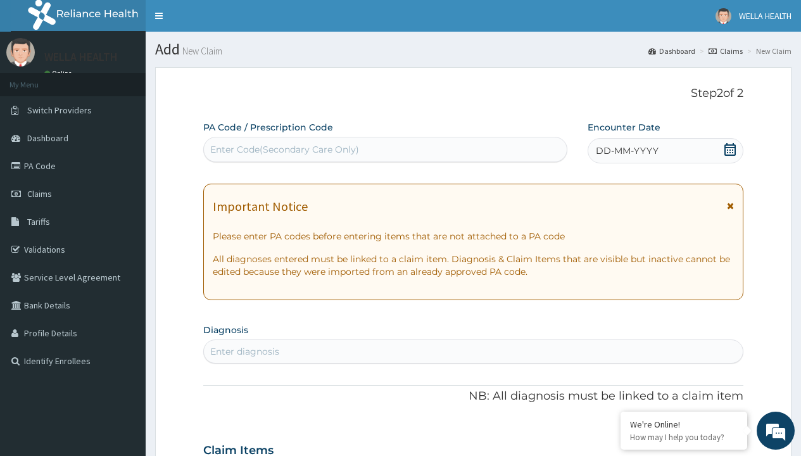
scroll to position [106, 0]
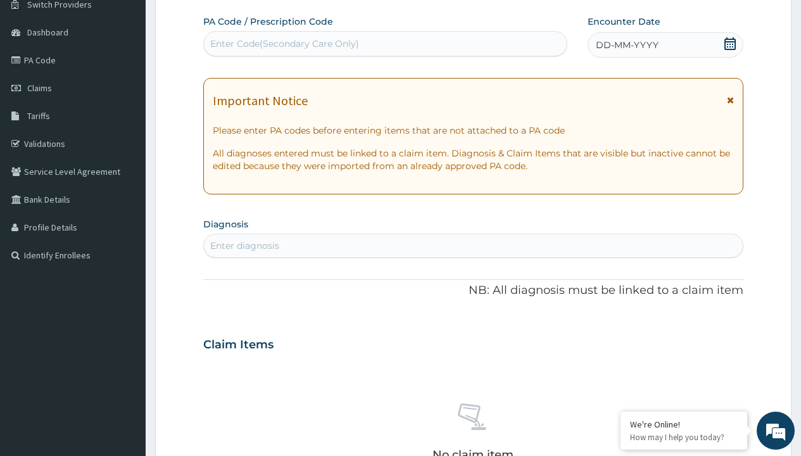
click at [626, 45] on span "DD-MM-YYYY" at bounding box center [627, 45] width 63 height 13
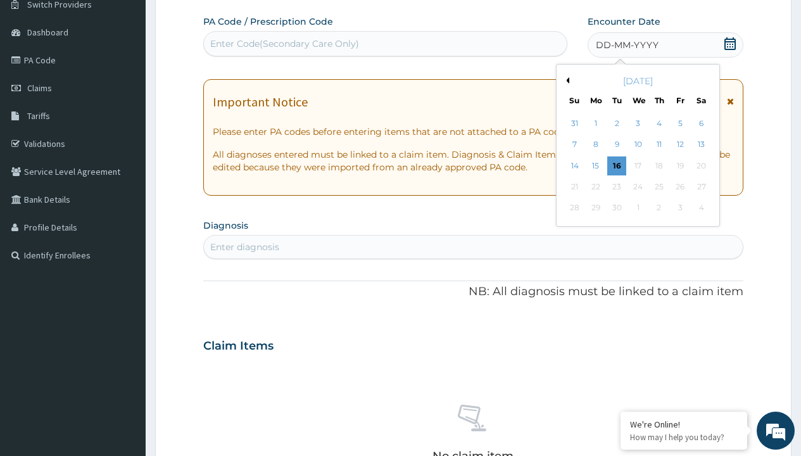
click at [565, 80] on button "Previous Month" at bounding box center [566, 80] width 6 height 6
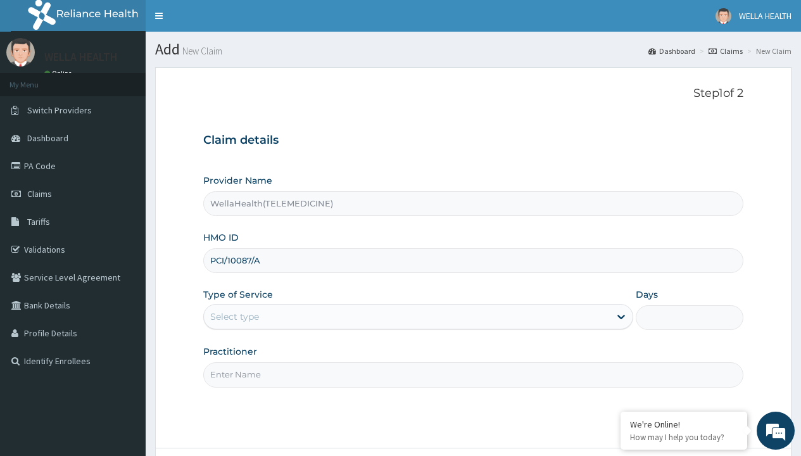
type input "PCI/10087/A"
type input "WellaHealth"
click at [234, 317] on div "Select type" at bounding box center [234, 316] width 49 height 13
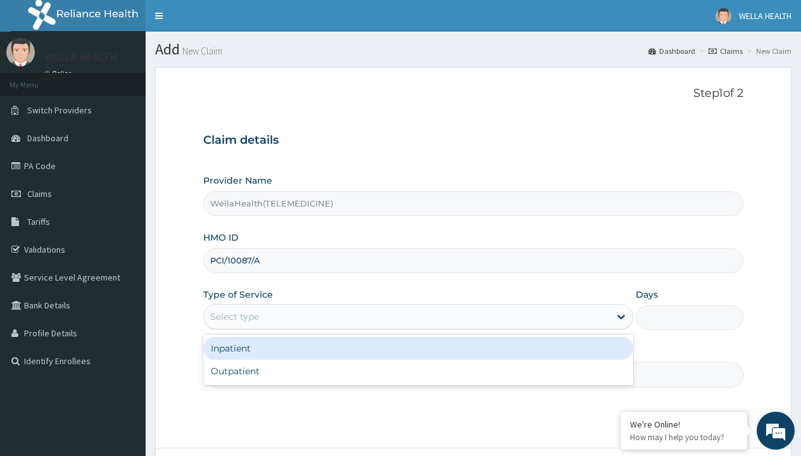
click at [418, 371] on div "Outpatient" at bounding box center [418, 371] width 430 height 23
type input "1"
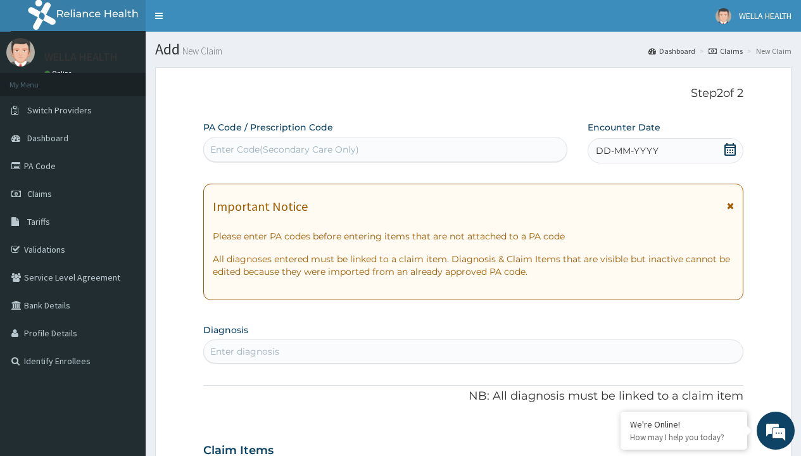
scroll to position [106, 0]
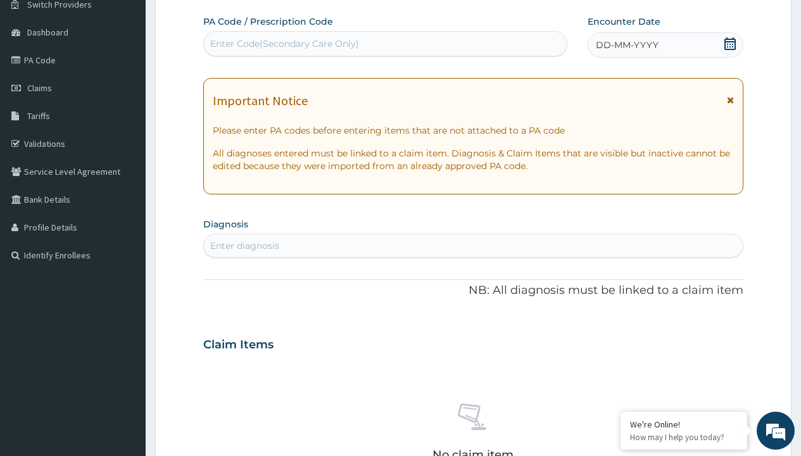
click at [626, 45] on span "DD-MM-YYYY" at bounding box center [627, 45] width 63 height 13
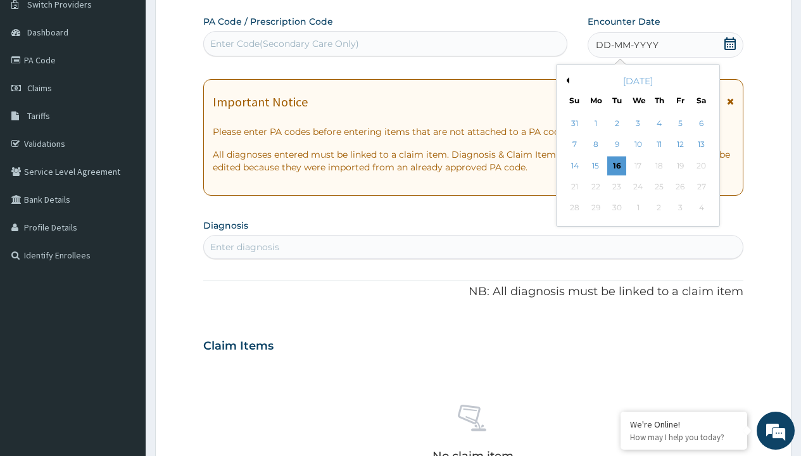
click at [565, 80] on button "Previous Month" at bounding box center [566, 80] width 6 height 6
click at [574, 187] on div "17" at bounding box center [574, 186] width 19 height 19
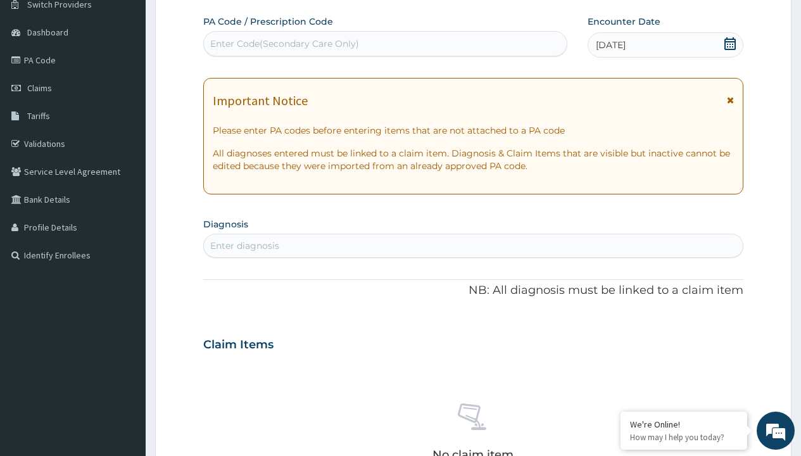
click at [284, 44] on div "Enter Code(Secondary Care Only)" at bounding box center [284, 43] width 149 height 13
type input "PR/6D0147DB"
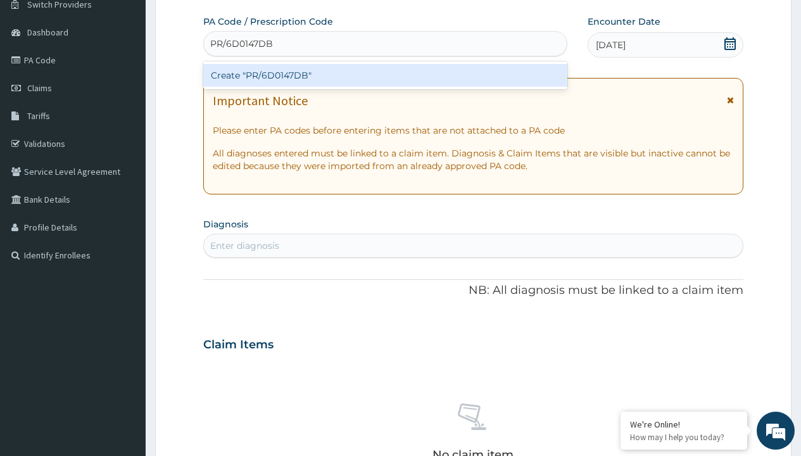
scroll to position [0, 0]
click at [385, 75] on div "Create "PR/6D0147DB"" at bounding box center [384, 75] width 363 height 23
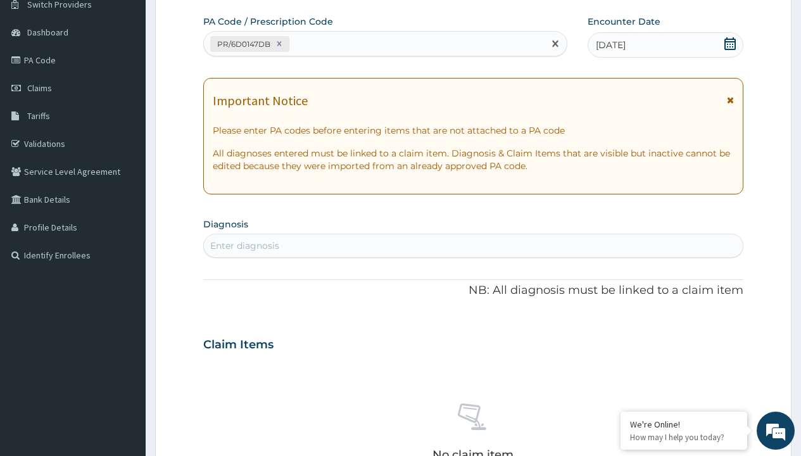
click at [244, 246] on div "Enter diagnosis" at bounding box center [244, 245] width 69 height 13
type input "prescription collected"
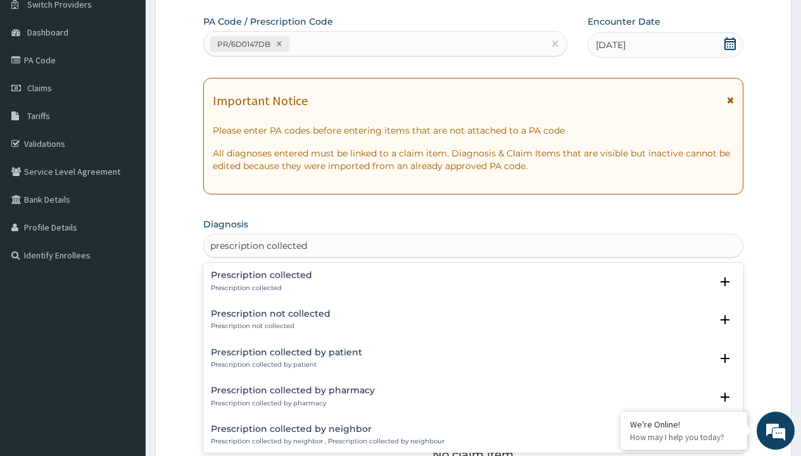
click at [260, 287] on p "Prescription collected" at bounding box center [261, 288] width 101 height 9
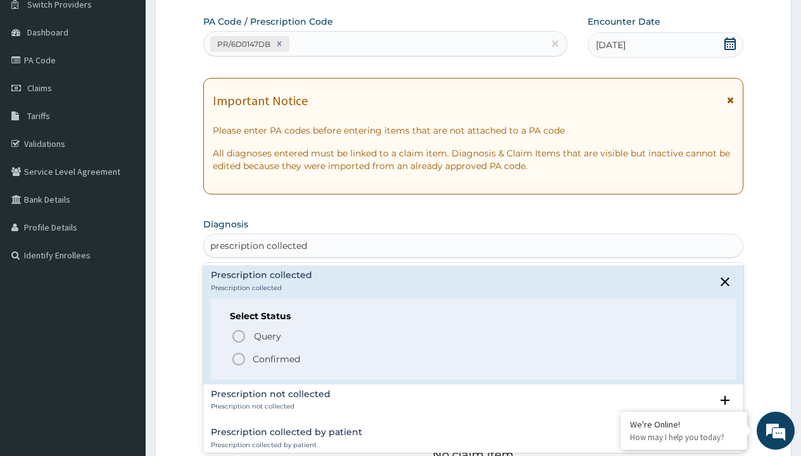
click at [276, 358] on p "Confirmed" at bounding box center [276, 359] width 47 height 13
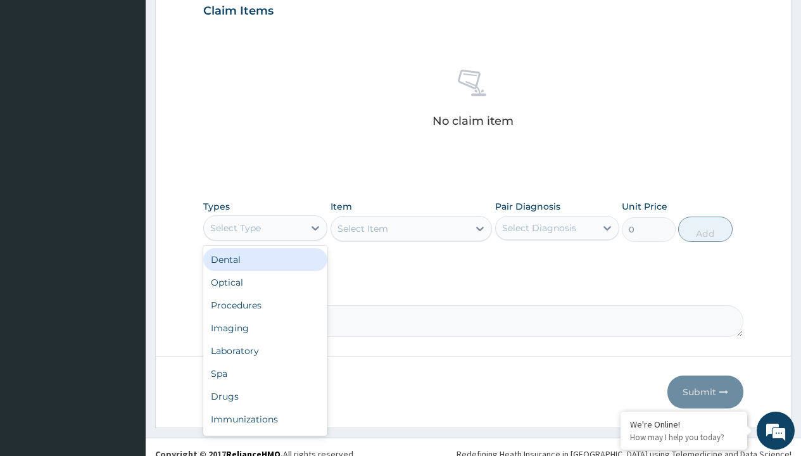
type input "procedures"
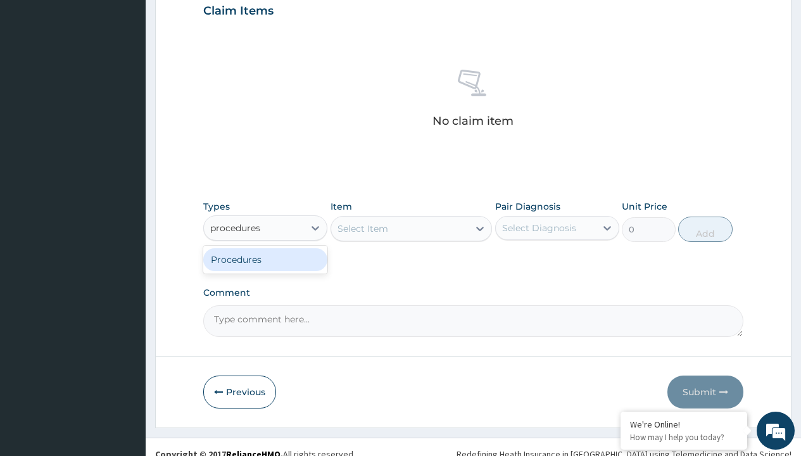
click at [265, 259] on div "Procedures" at bounding box center [265, 259] width 124 height 23
click at [362, 228] on div "Select Item" at bounding box center [362, 228] width 51 height 13
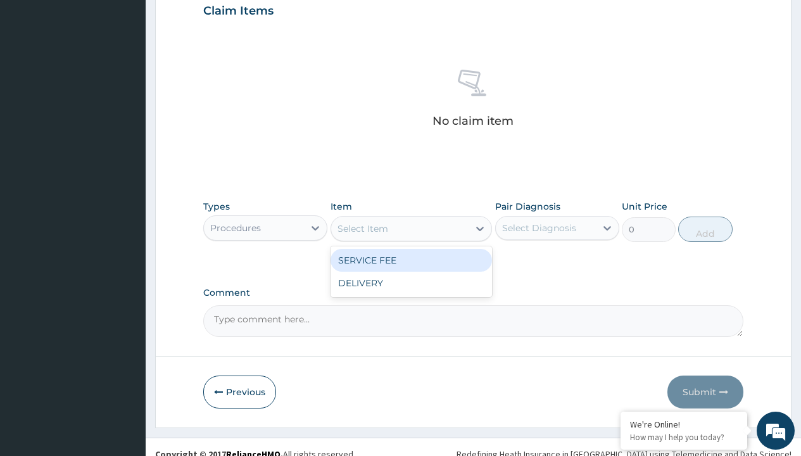
type input "service fee"
click at [411, 260] on div "SERVICE FEE" at bounding box center [411, 260] width 162 height 23
type input "100"
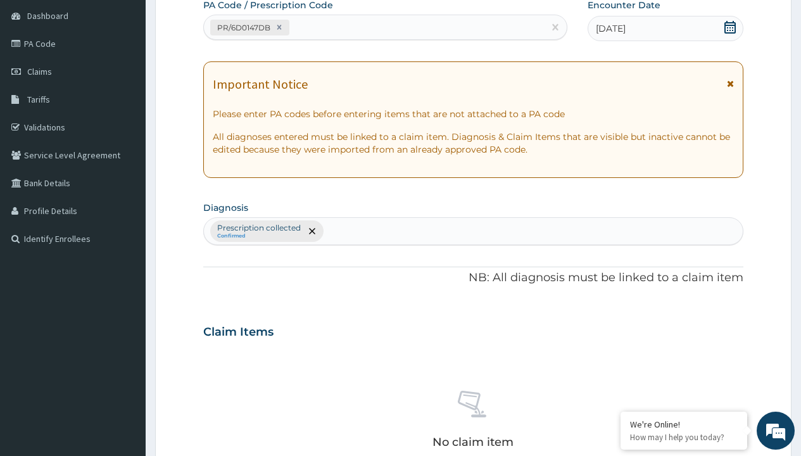
type input "prescription collected"
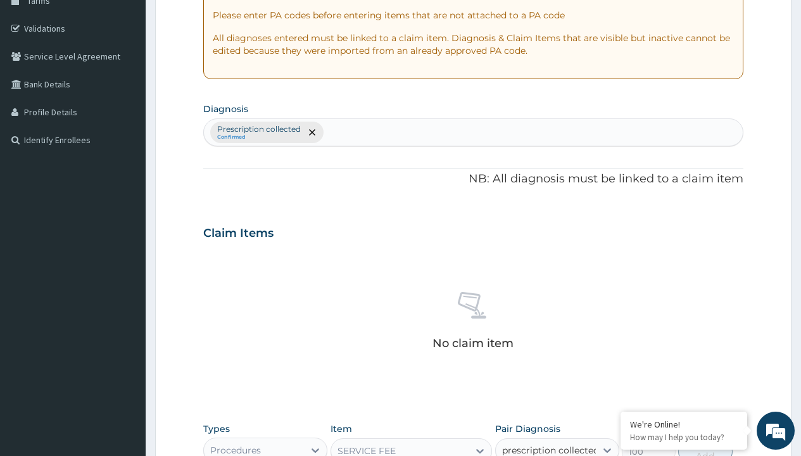
checkbox input "true"
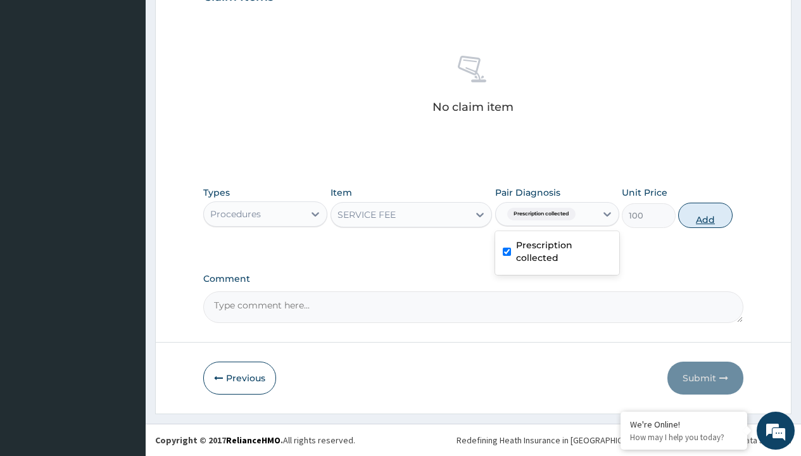
click at [705, 215] on button "Add" at bounding box center [705, 215] width 54 height 25
type input "0"
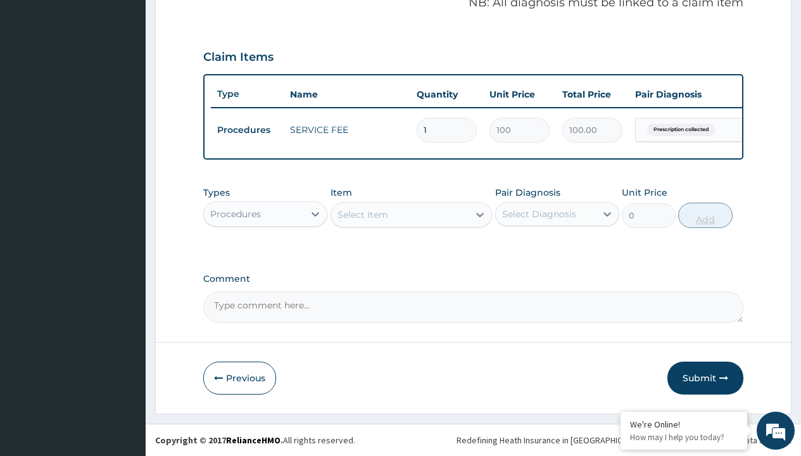
scroll to position [406, 0]
click at [236, 213] on div "Procedures" at bounding box center [235, 214] width 51 height 13
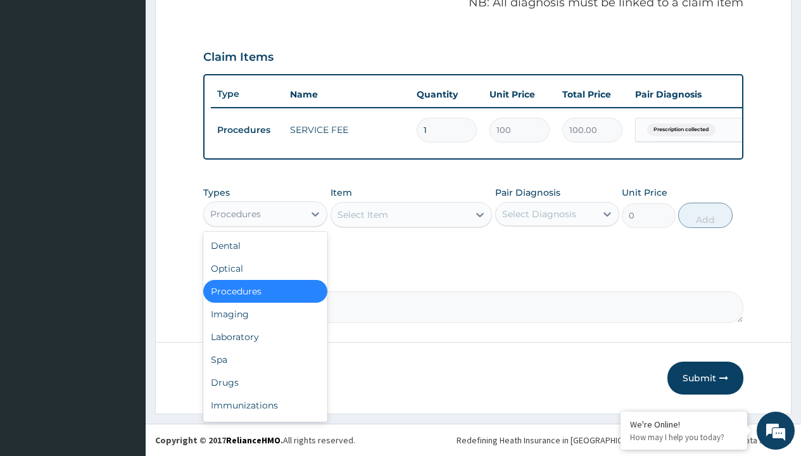
type input "drugs"
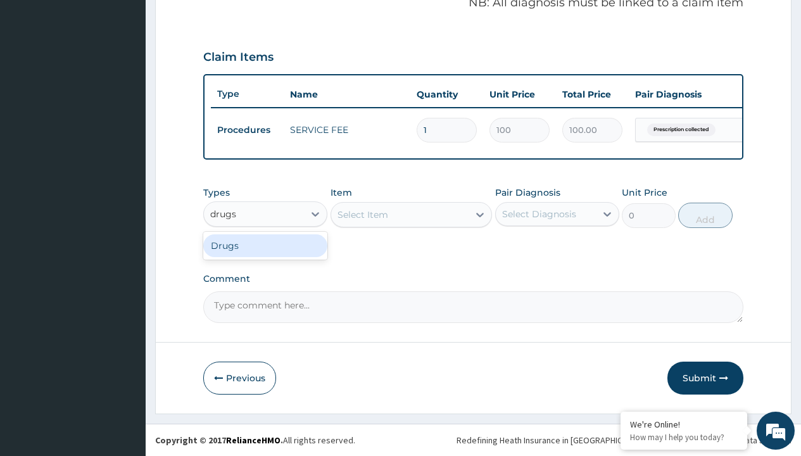
click at [265, 245] on div "Drugs" at bounding box center [265, 245] width 124 height 23
click at [362, 214] on div "Select Item" at bounding box center [411, 214] width 162 height 25
type input "loperamide caps 2mg/sach"
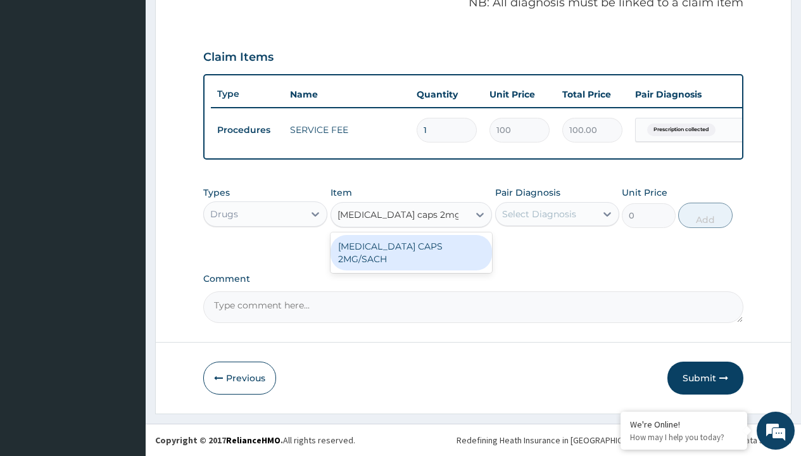
click at [411, 246] on div "LOPERAMIDE CAPS 2MG/SACH" at bounding box center [411, 252] width 162 height 35
type input "420"
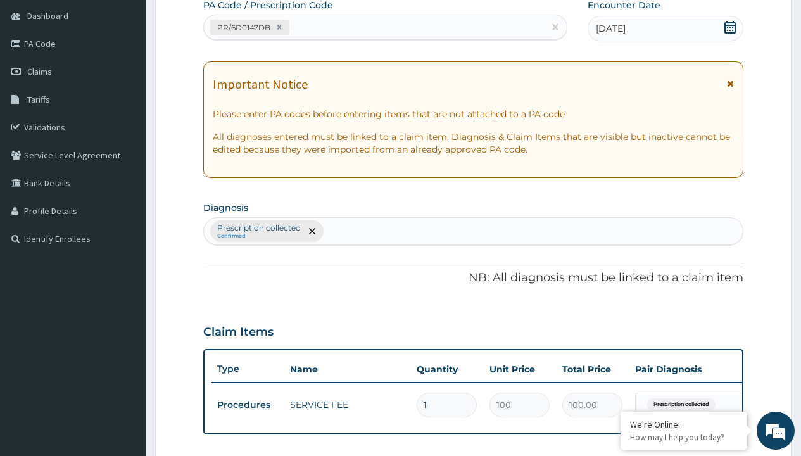
type input "prescription collected"
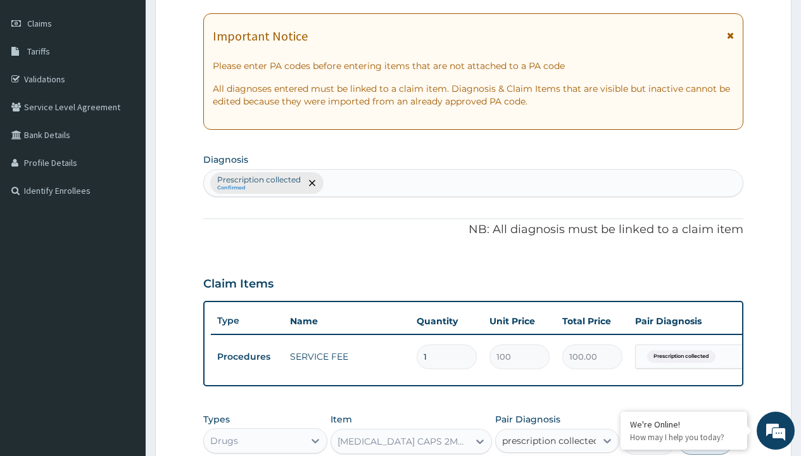
checkbox input "true"
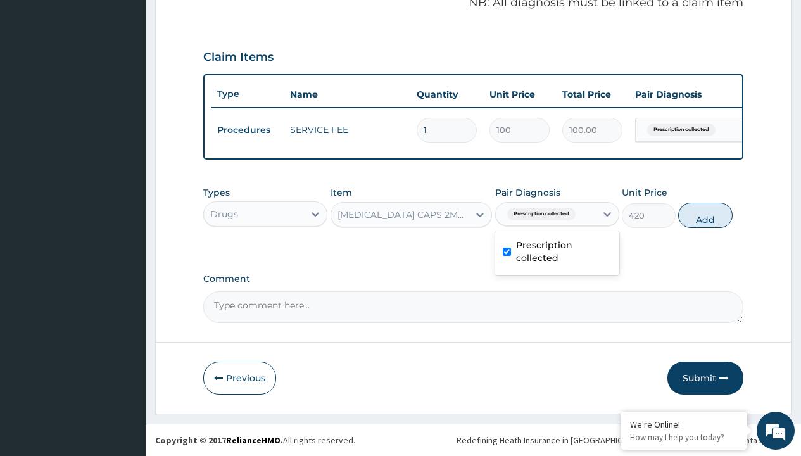
click at [705, 215] on button "Add" at bounding box center [705, 215] width 54 height 25
type input "0"
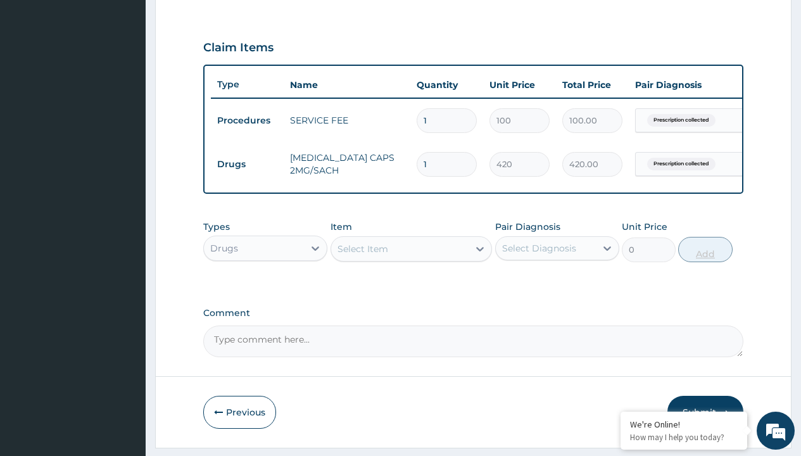
type input "10"
type input "4200.00"
type input "10"
click at [247, 164] on td "Drugs" at bounding box center [247, 164] width 73 height 23
type input "drugs"
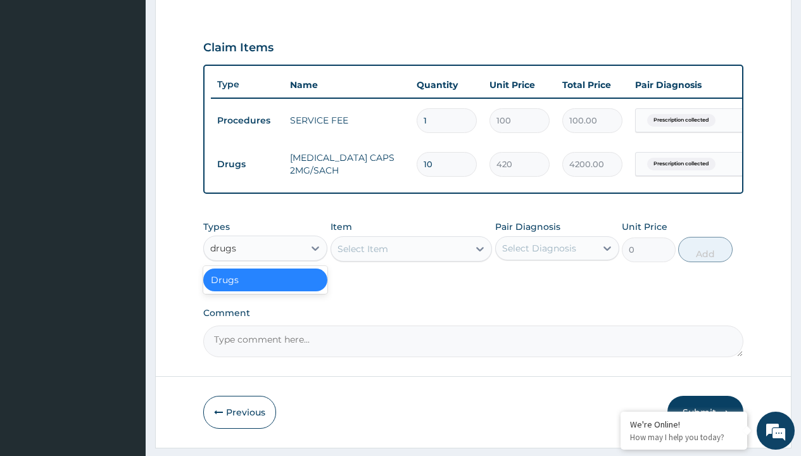
scroll to position [0, 0]
click at [265, 289] on div "Drugs" at bounding box center [265, 279] width 124 height 23
click at [362, 255] on div "Select Item" at bounding box center [362, 248] width 51 height 13
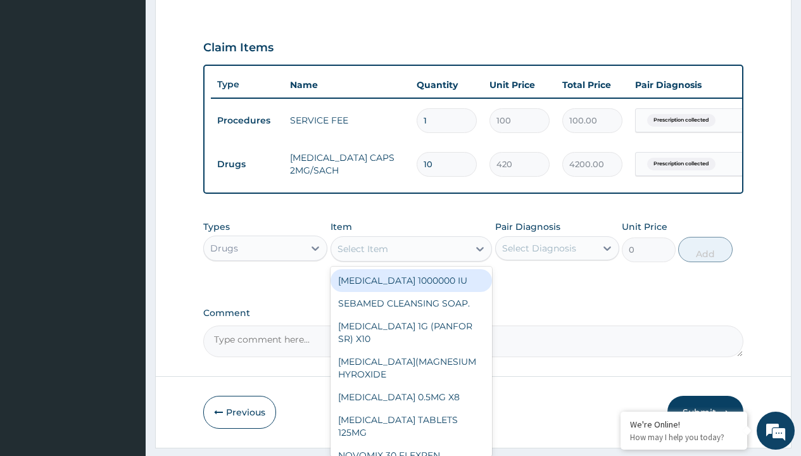
type input "ors/sachet"
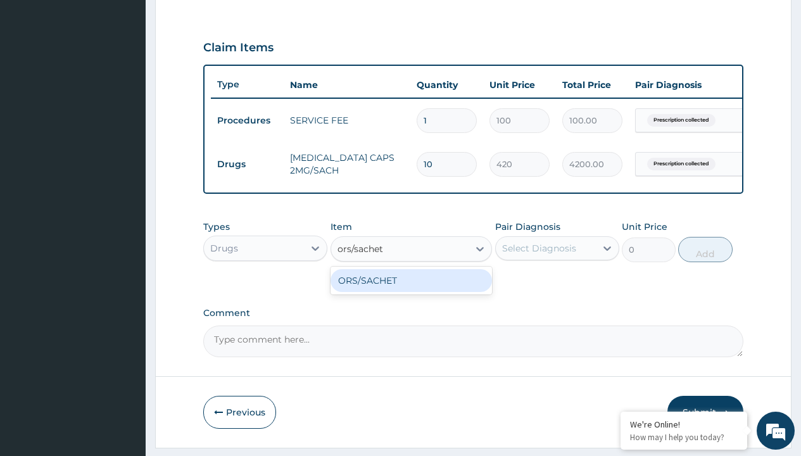
click at [411, 289] on div "ORS/SACHET" at bounding box center [411, 280] width 162 height 23
type input "600"
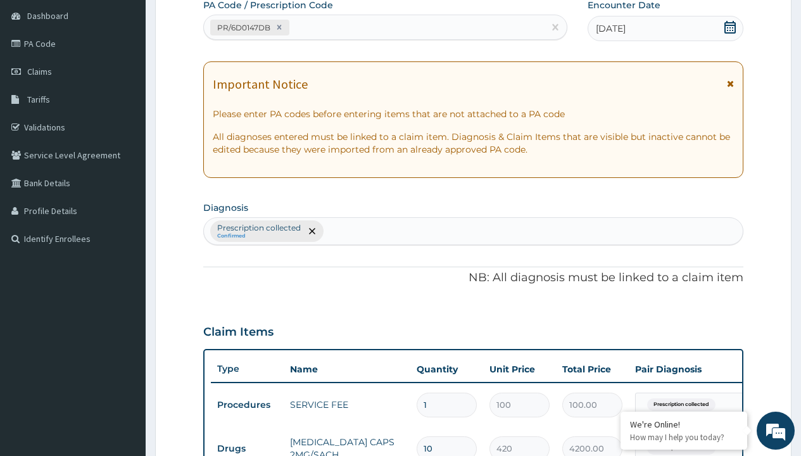
type input "prescription collected"
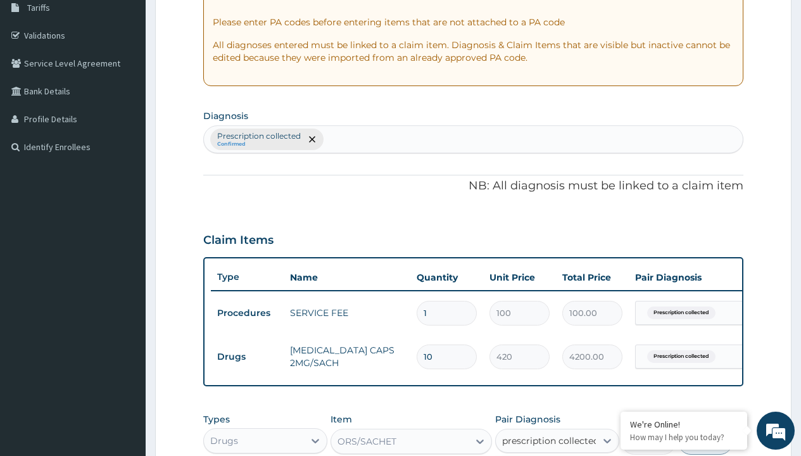
checkbox input "true"
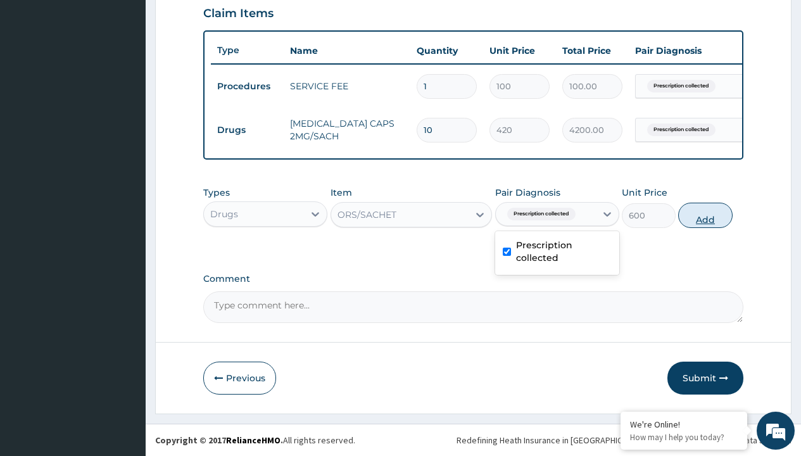
click at [705, 215] on button "Add" at bounding box center [705, 215] width 54 height 25
type input "0"
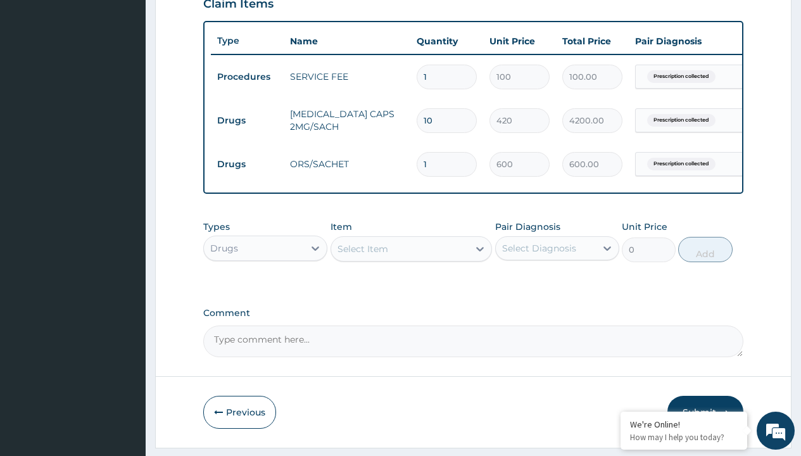
click at [247, 120] on td "Drugs" at bounding box center [247, 120] width 73 height 23
type input "drugs"
click at [265, 289] on div "Drugs" at bounding box center [265, 279] width 124 height 23
click at [362, 255] on div "Select Item" at bounding box center [362, 248] width 51 height 13
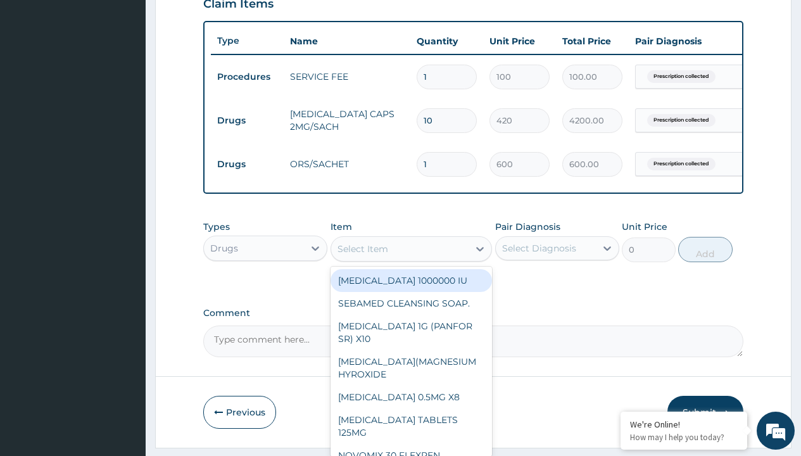
type input "paracetamol 500mg tablet emzor/sach"
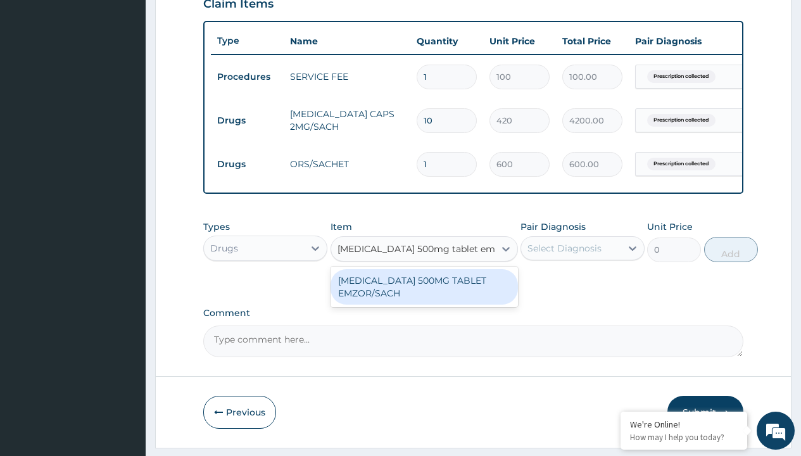
click at [424, 296] on div "PARACETAMOL 500MG TABLET EMZOR/SACH" at bounding box center [423, 286] width 187 height 35
type input "24"
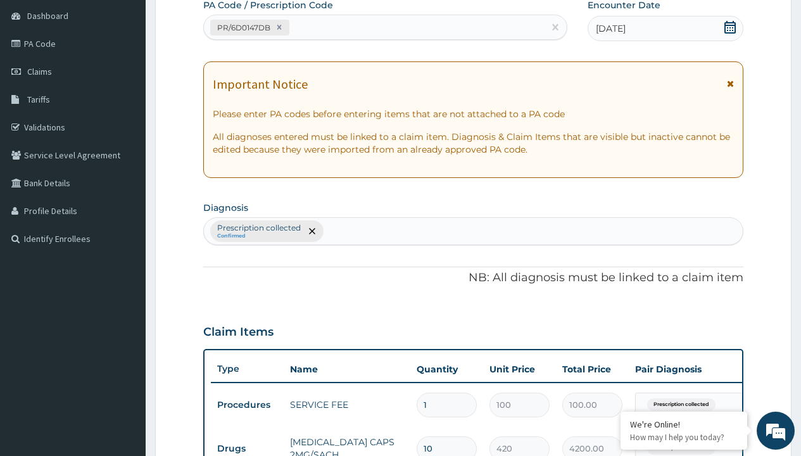
type input "prescription collected"
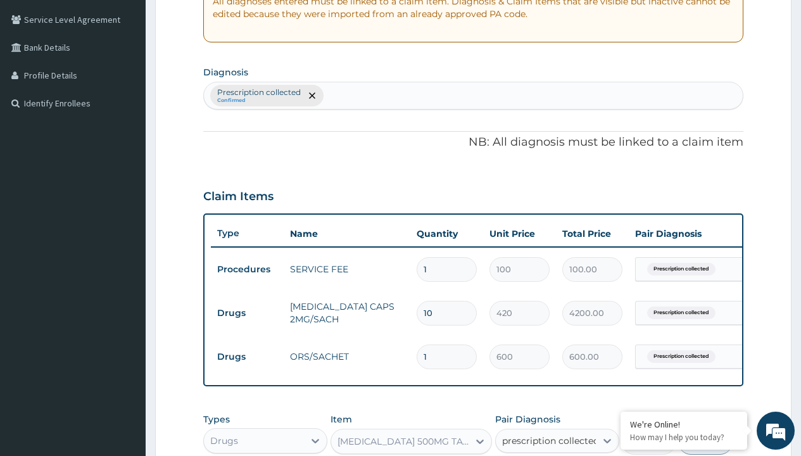
checkbox input "true"
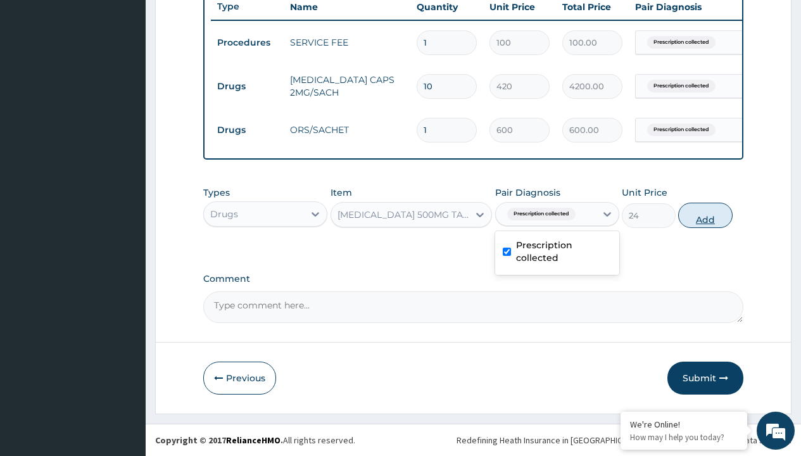
click at [705, 215] on button "Add" at bounding box center [705, 215] width 54 height 25
type input "0"
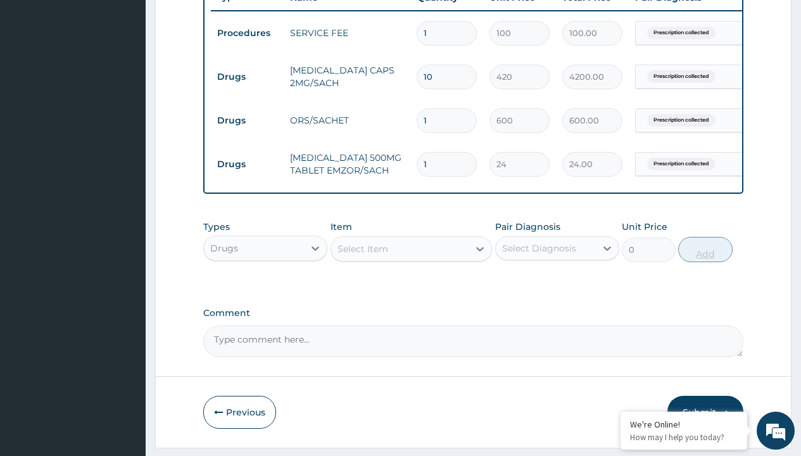
type input "24"
type input "576.00"
type input "24"
click at [247, 77] on td "Drugs" at bounding box center [247, 76] width 73 height 23
type input "drugs"
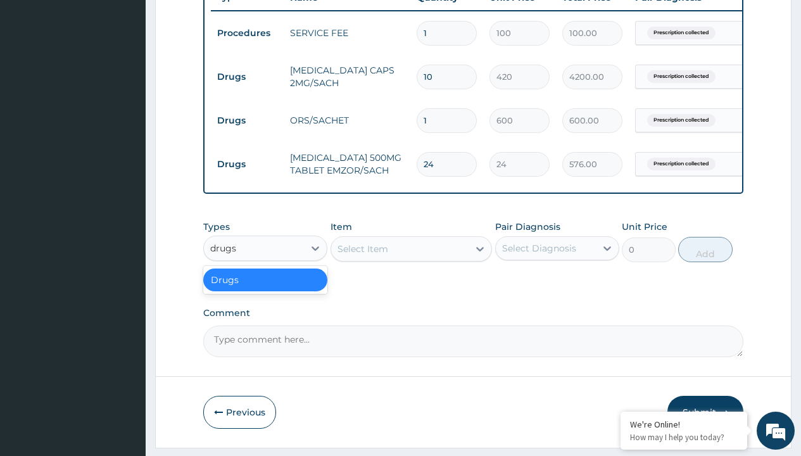
scroll to position [0, 0]
click at [265, 289] on div "Drugs" at bounding box center [265, 279] width 124 height 23
click at [362, 255] on div "Select Item" at bounding box center [362, 248] width 51 height 13
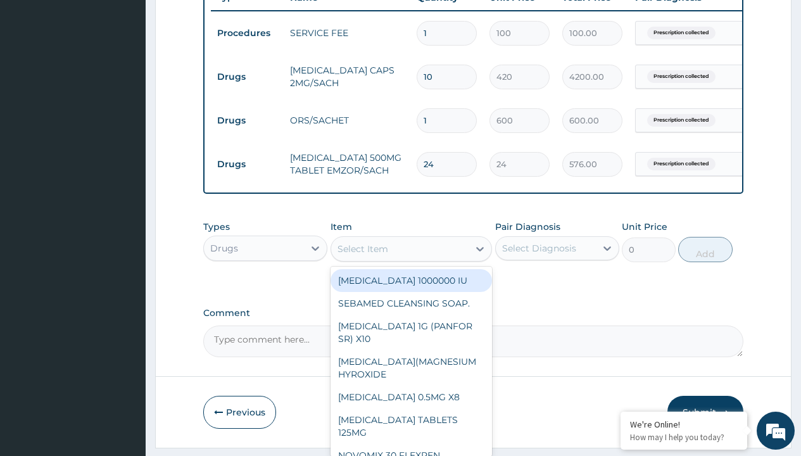
type input "zolat tablet 200mg (albendazole)/pack"
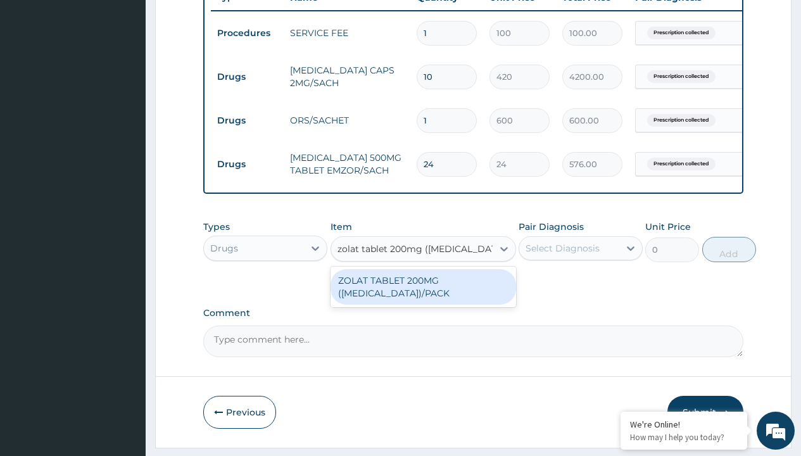
click at [423, 296] on div "ZOLAT TABLET 200MG (ALBENDAZOLE)/PACK" at bounding box center [422, 286] width 185 height 35
type input "439"
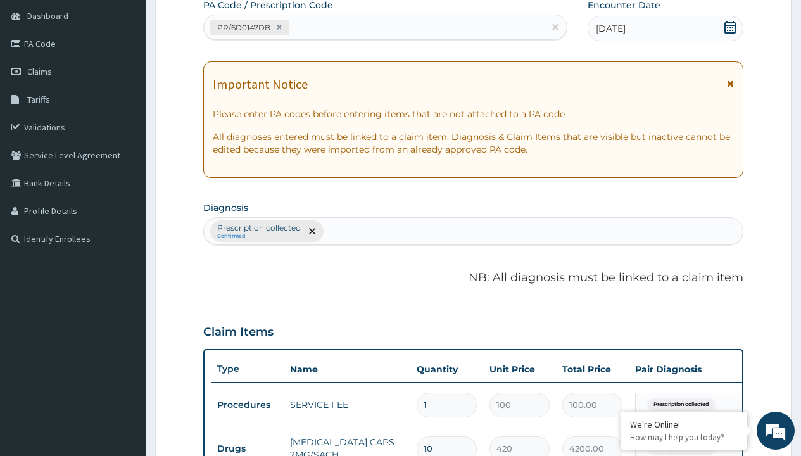
type input "prescription collected"
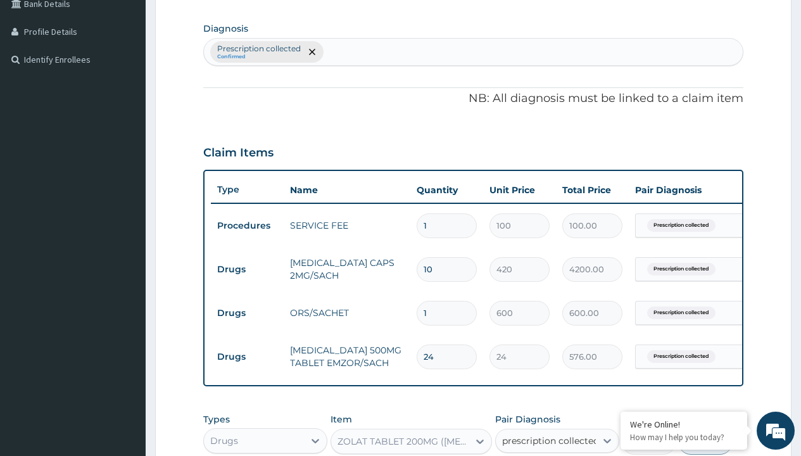
checkbox input "true"
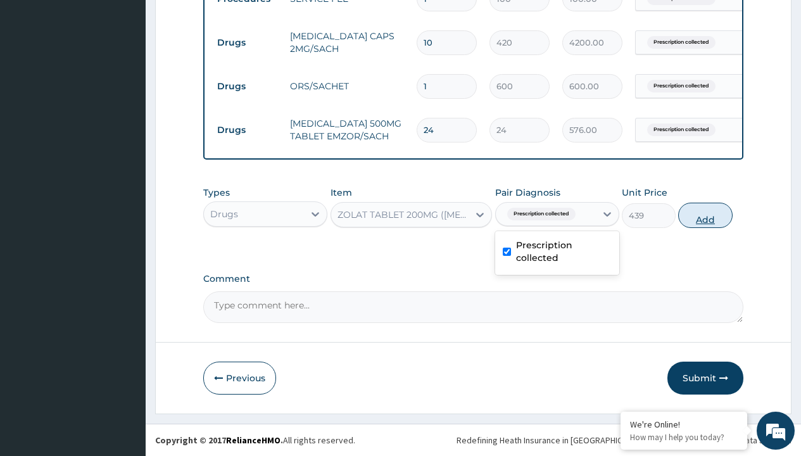
click at [705, 215] on button "Add" at bounding box center [705, 215] width 54 height 25
type input "0"
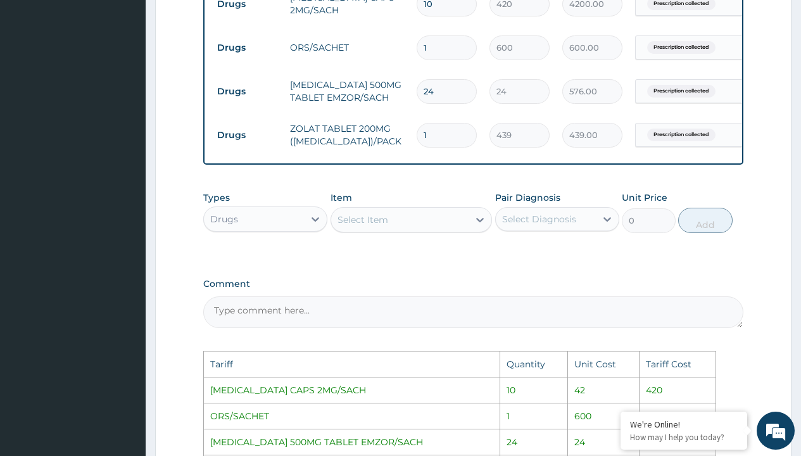
scroll to position [565, 0]
click at [460, 7] on input "10" at bounding box center [447, 5] width 60 height 25
type input "1"
type input "420.00"
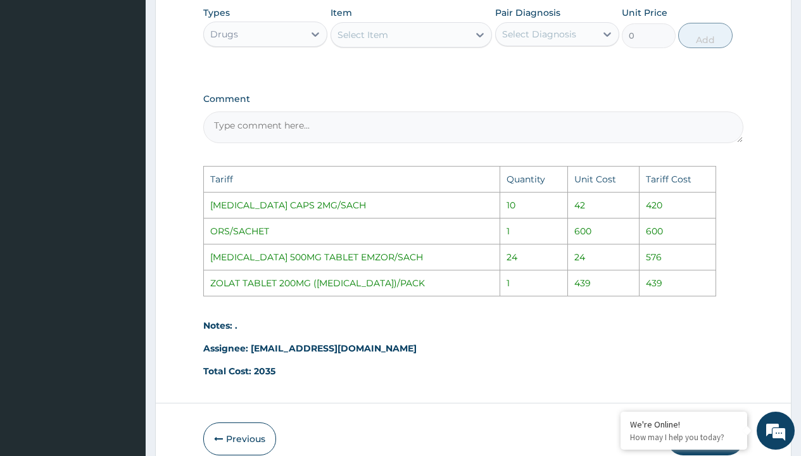
scroll to position [822, 0]
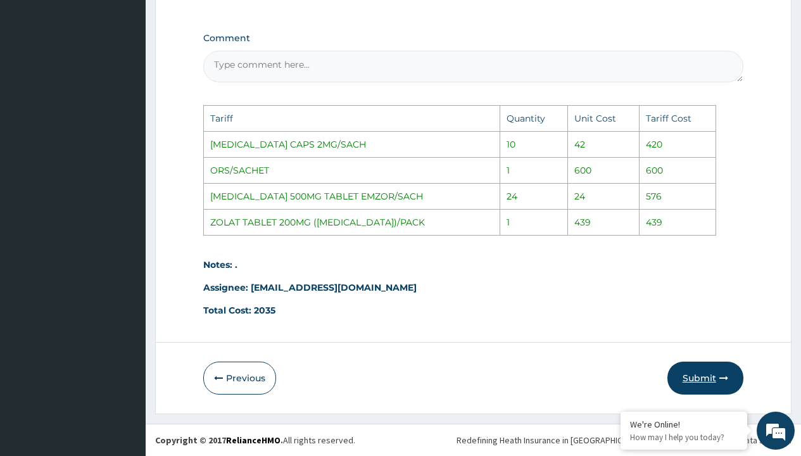
type input "1"
click at [698, 373] on button "Submit" at bounding box center [705, 377] width 76 height 33
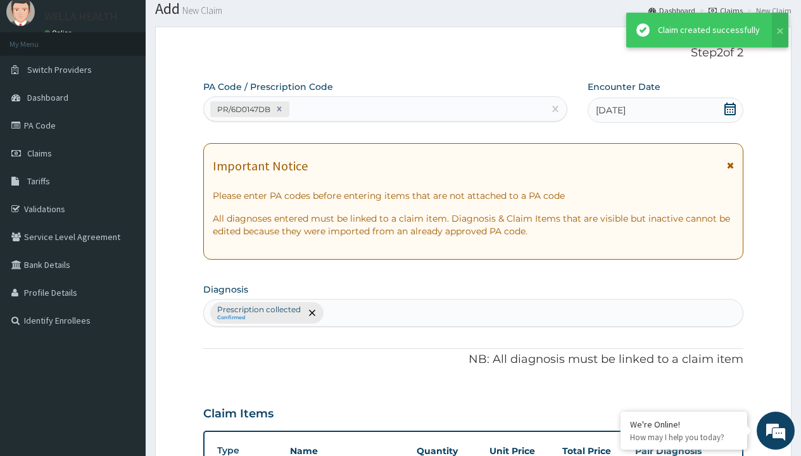
scroll to position [581, 0]
